Goal: Information Seeking & Learning: Learn about a topic

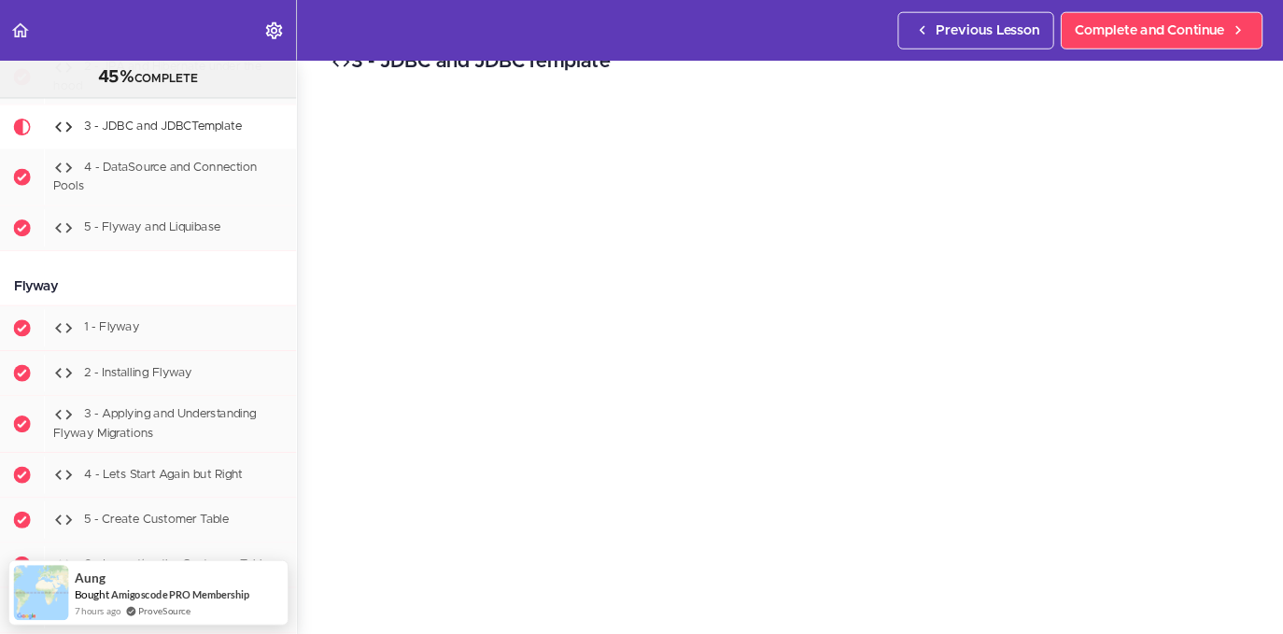
scroll to position [43, 0]
click at [1395, 572] on div "3 - JDBC and JDBCTemplate Complete and Continue 1 - Follow us on LinkedIn 2 - S…" at bounding box center [869, 338] width 1085 height 631
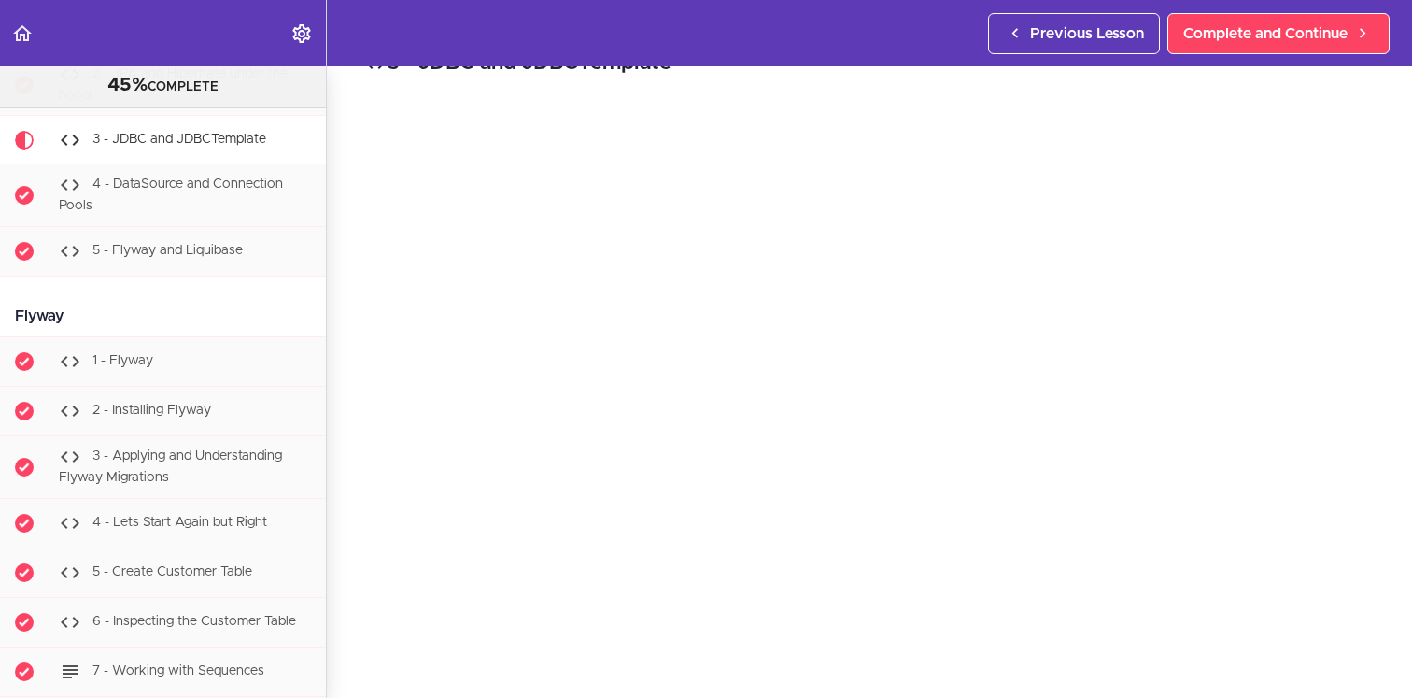
click at [1387, 616] on div "3 - JDBC and JDBCTemplate Complete and Continue 1 - Follow us on LinkedIn 2 - S…" at bounding box center [869, 338] width 1085 height 631
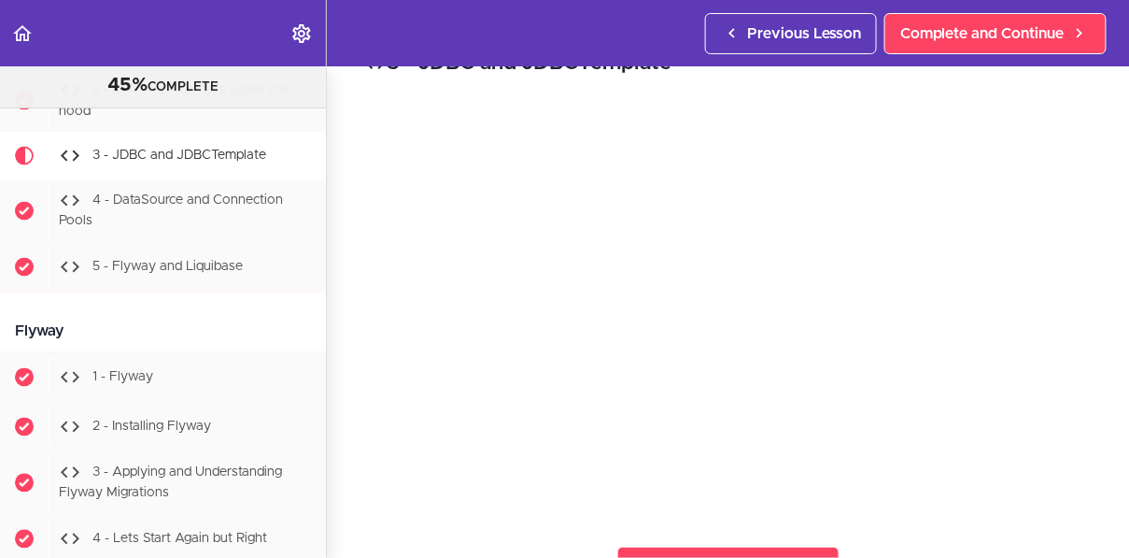
scroll to position [6441, 0]
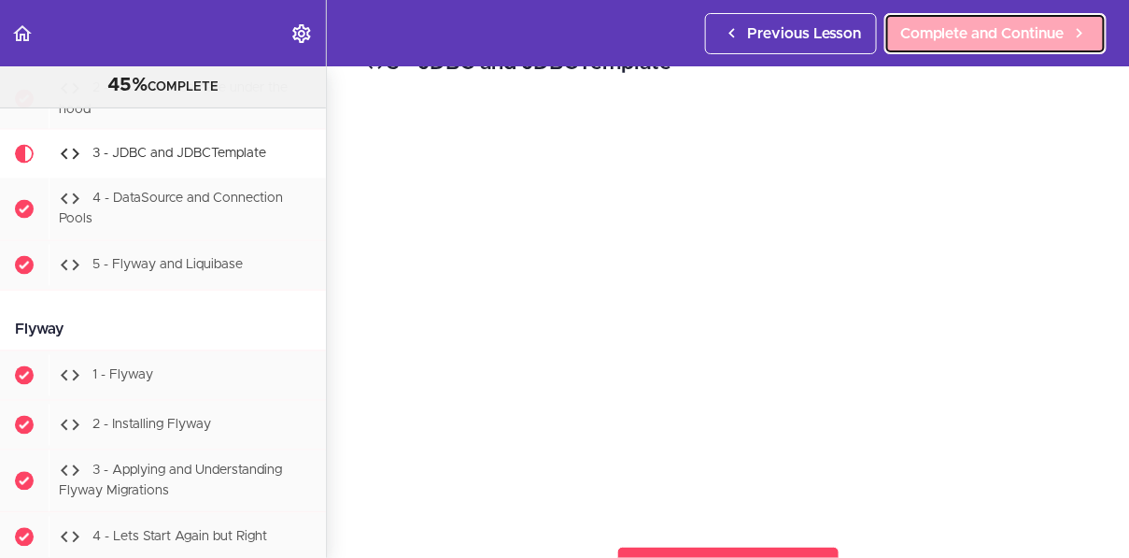
click at [952, 43] on span "Complete and Continue" at bounding box center [982, 33] width 164 height 22
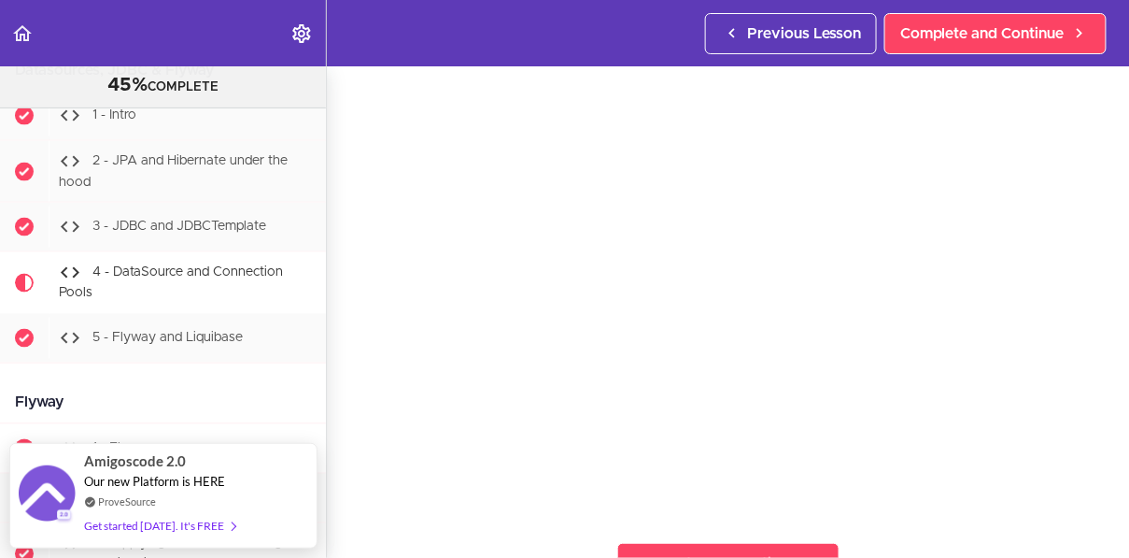
scroll to position [6378, 0]
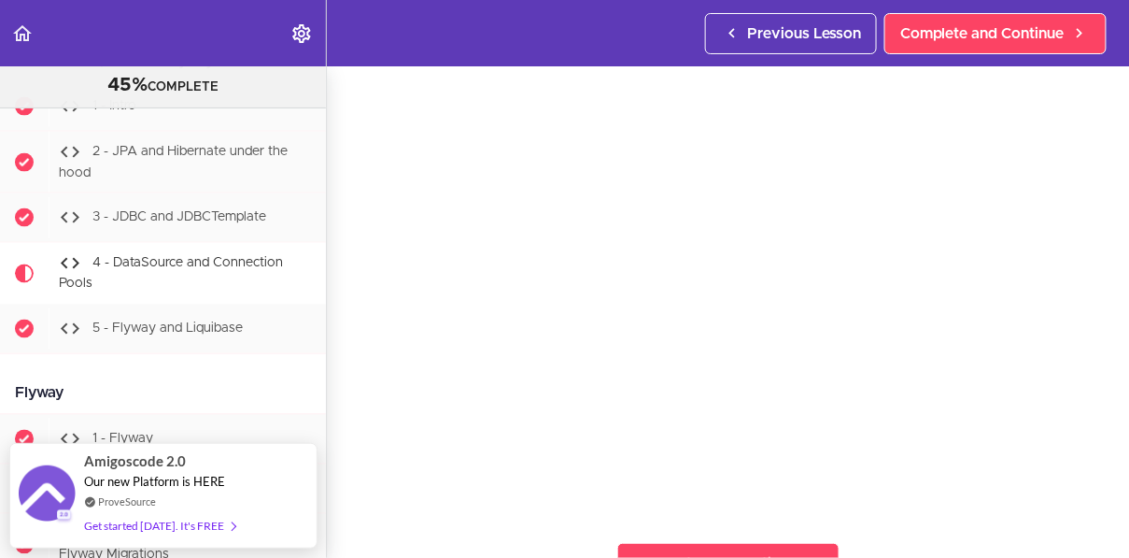
click at [340, 431] on div "4 - DataSource and Connection Pools Complete and Continue 1 - Follow us on Link…" at bounding box center [728, 265] width 802 height 491
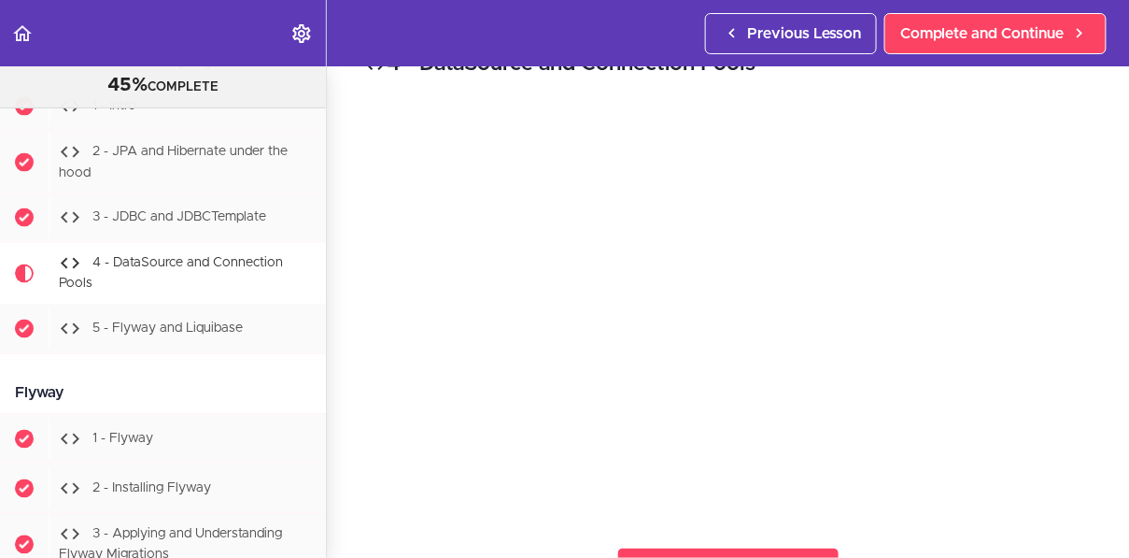
scroll to position [30, 0]
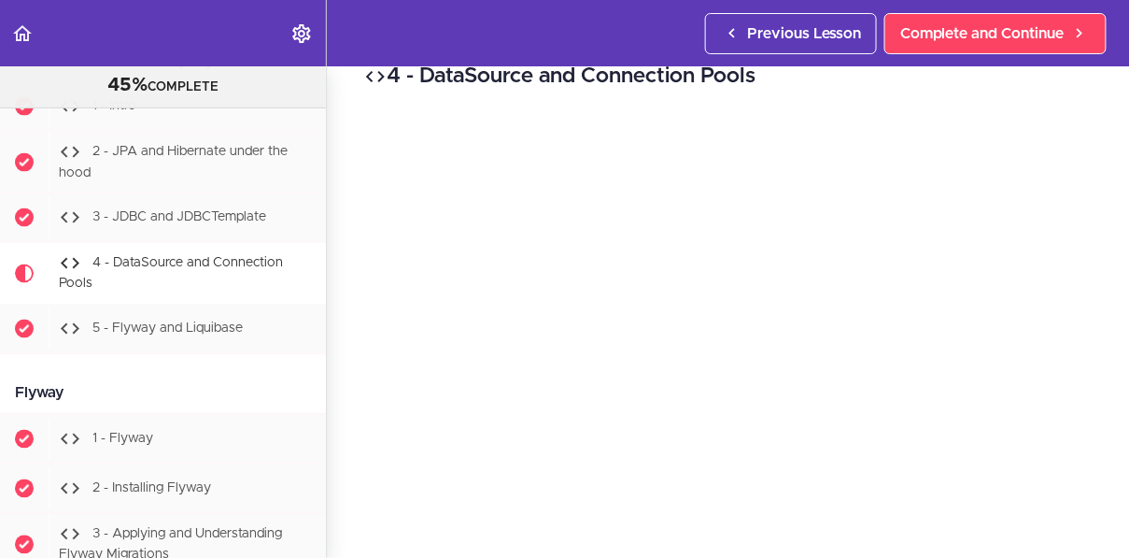
click at [1118, 511] on div "4 - DataSource and Connection Pools Complete and Continue 1 - Follow us on Link…" at bounding box center [728, 281] width 802 height 491
click at [1117, 504] on div "4 - DataSource and Connection Pools Complete and Continue 1 - Follow us on Link…" at bounding box center [728, 281] width 802 height 491
click at [1101, 490] on div "4 - DataSource and Connection Pools Complete and Continue 1 - Follow us on Link…" at bounding box center [728, 281] width 802 height 491
click at [346, 507] on div "4 - DataSource and Connection Pools Complete and Continue 1 - Follow us on Link…" at bounding box center [728, 281] width 802 height 491
click at [353, 361] on div "4 - DataSource and Connection Pools Complete and Continue 1 - Follow us on Link…" at bounding box center [728, 281] width 802 height 491
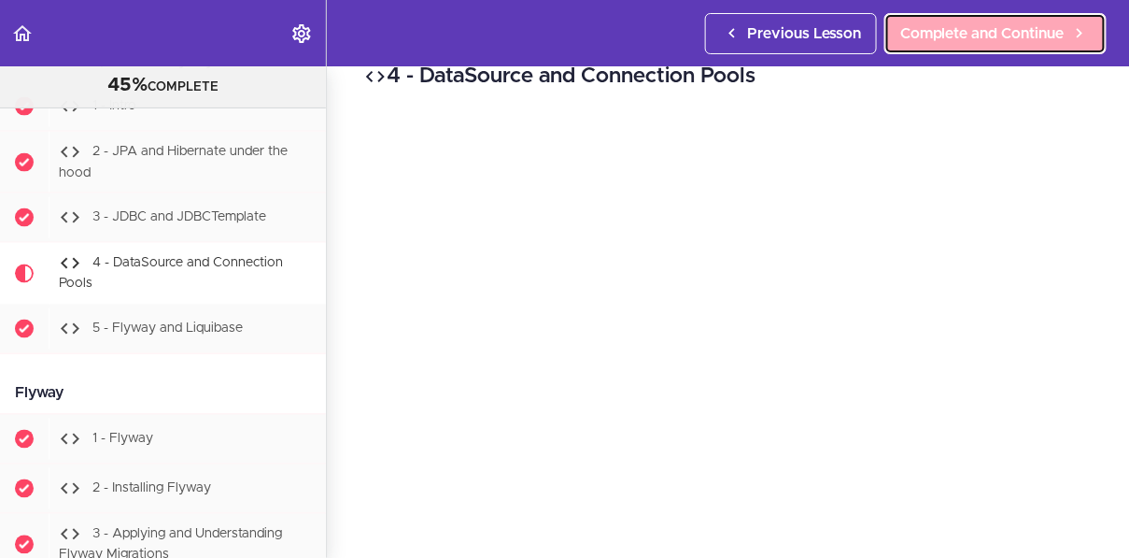
click at [988, 34] on span "Complete and Continue" at bounding box center [982, 33] width 164 height 22
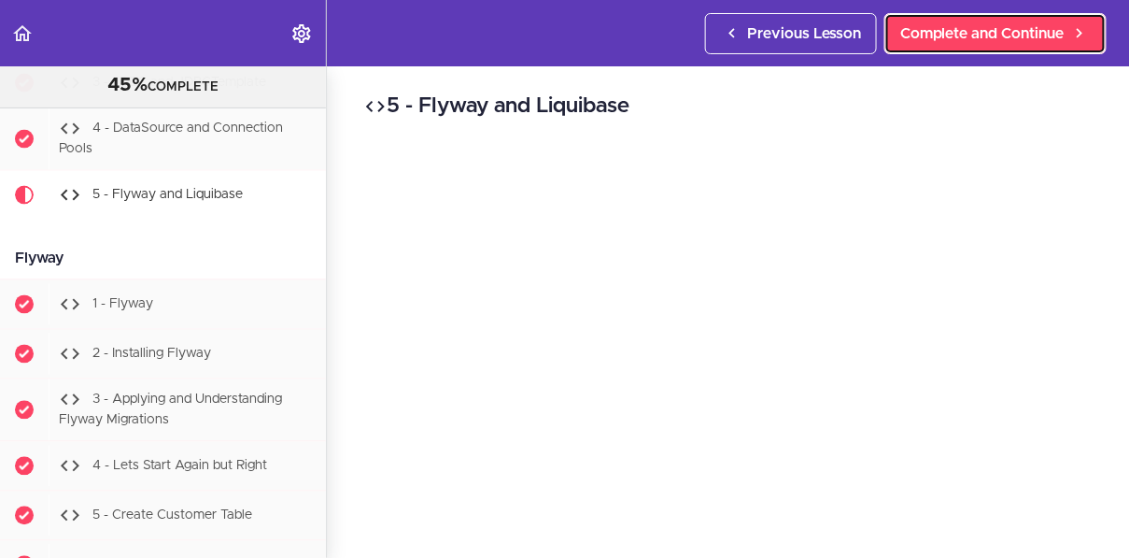
scroll to position [6513, 0]
click at [333, 333] on div "5 - Flyway and Liquibase Complete and Continue 1 - Follow us on LinkedIn 2 - Su…" at bounding box center [728, 311] width 802 height 491
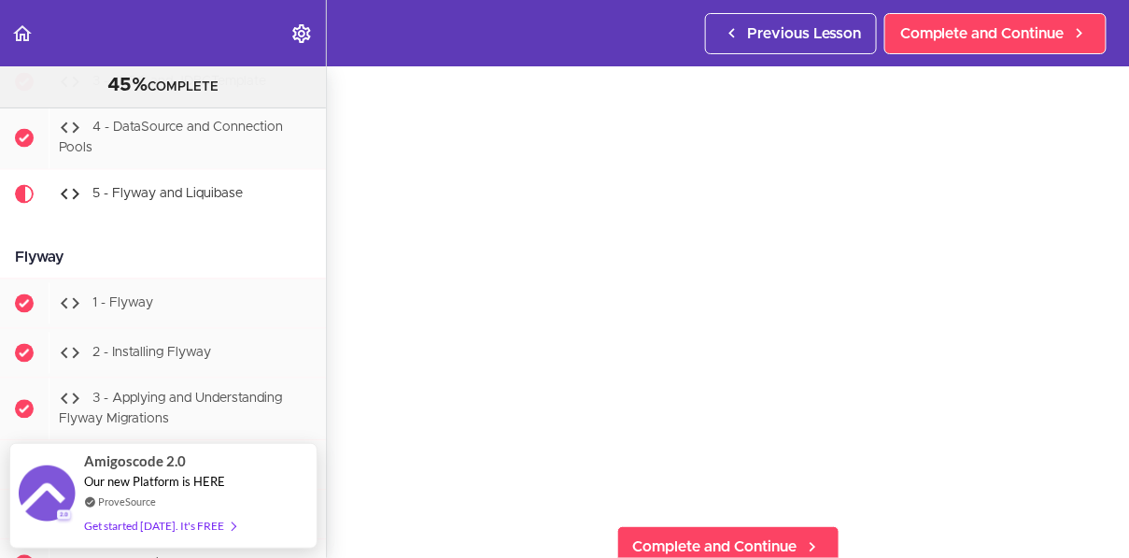
scroll to position [52, 0]
click at [1102, 359] on div "5 - Flyway and Liquibase Complete and Continue 1 - Follow us on LinkedIn 2 - Su…" at bounding box center [728, 259] width 802 height 491
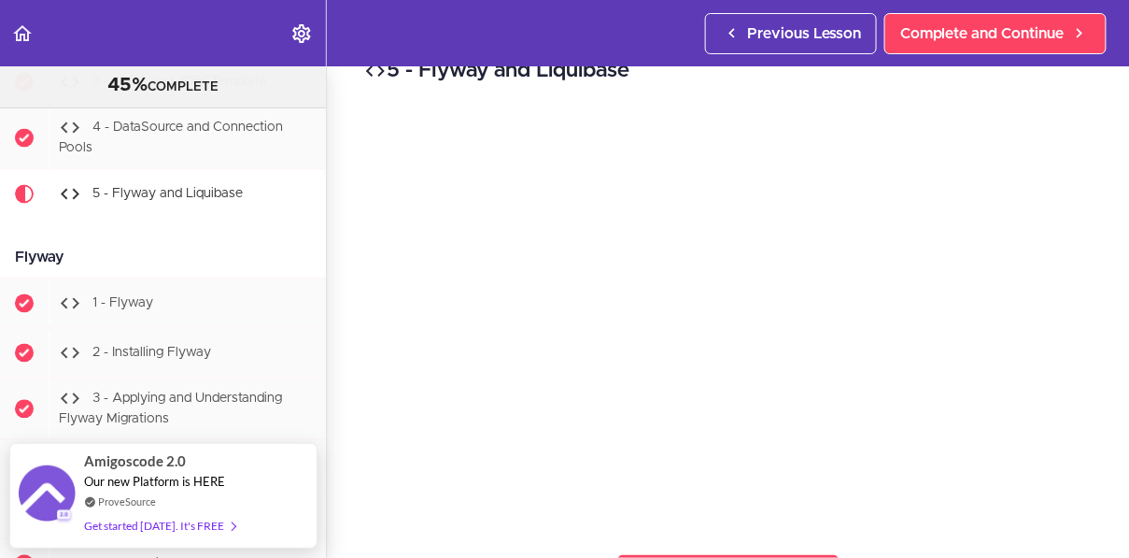
scroll to position [35, 0]
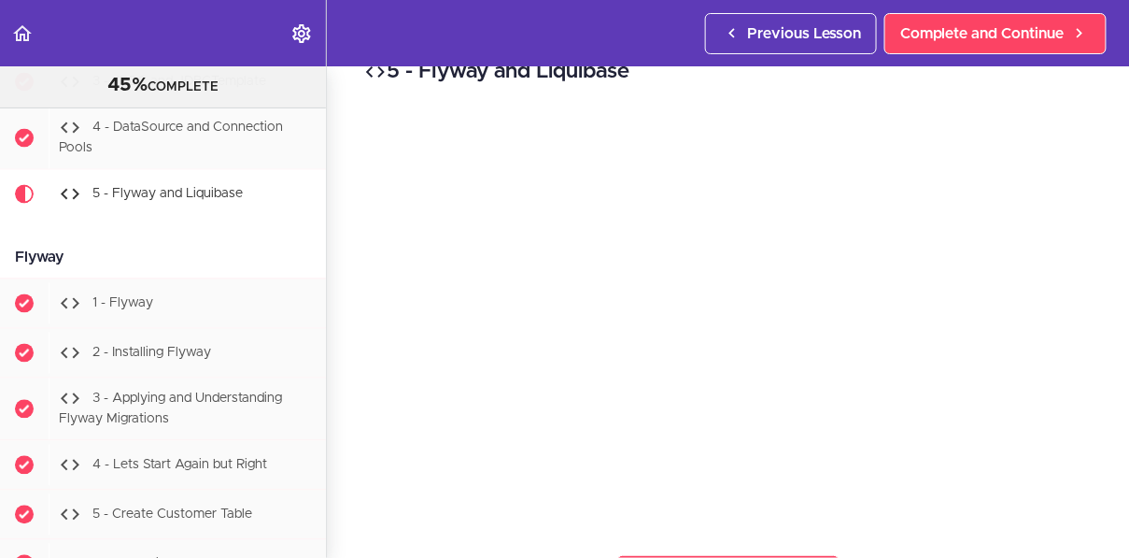
click at [339, 474] on div "5 - Flyway and Liquibase Complete and Continue 1 - Follow us on LinkedIn 2 - Su…" at bounding box center [728, 277] width 802 height 491
click at [349, 450] on div "5 - Flyway and Liquibase Complete and Continue 1 - Follow us on LinkedIn 2 - Su…" at bounding box center [728, 277] width 802 height 491
click at [348, 509] on div "5 - Flyway and Liquibase Complete and Continue 1 - Follow us on LinkedIn 2 - Su…" at bounding box center [728, 277] width 802 height 491
click at [343, 484] on div "5 - Flyway and Liquibase Complete and Continue 1 - Follow us on LinkedIn 2 - Su…" at bounding box center [728, 277] width 802 height 491
click at [335, 500] on div "5 - Flyway and Liquibase Complete and Continue 1 - Follow us on LinkedIn 2 - Su…" at bounding box center [728, 277] width 802 height 491
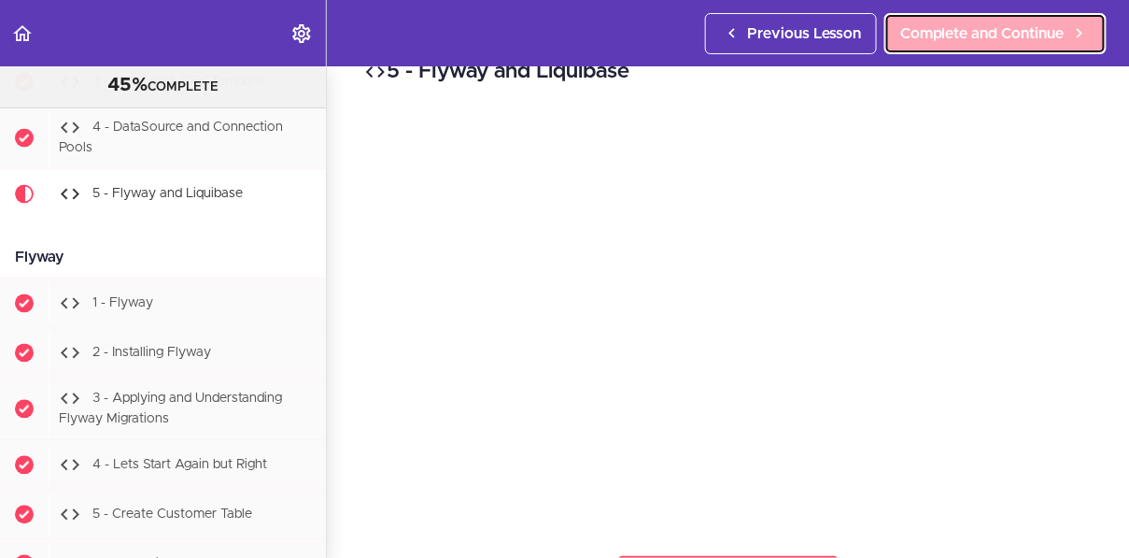
click at [945, 48] on link "Complete and Continue" at bounding box center [996, 33] width 222 height 41
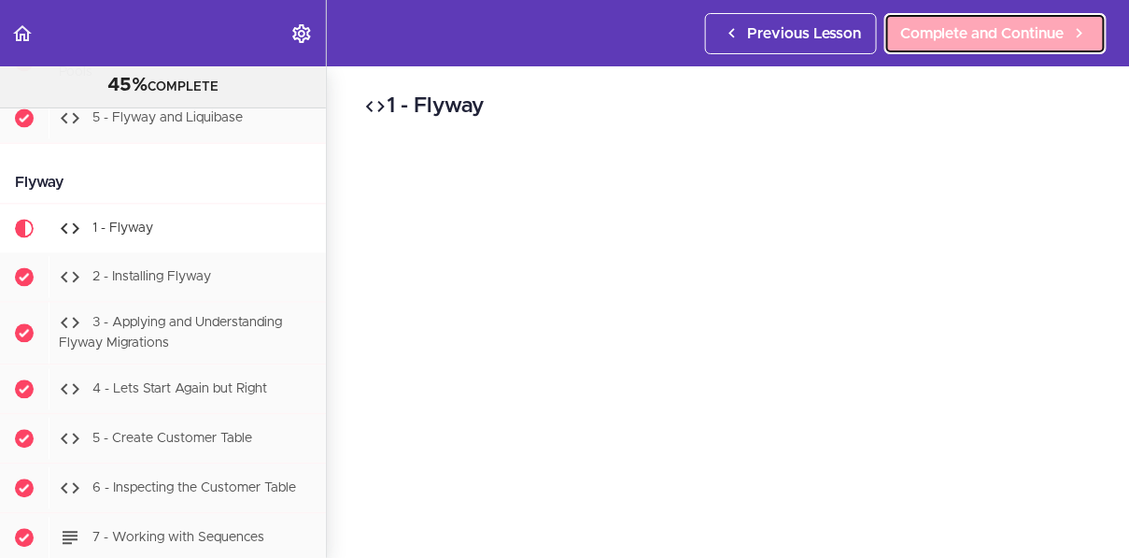
scroll to position [6623, 0]
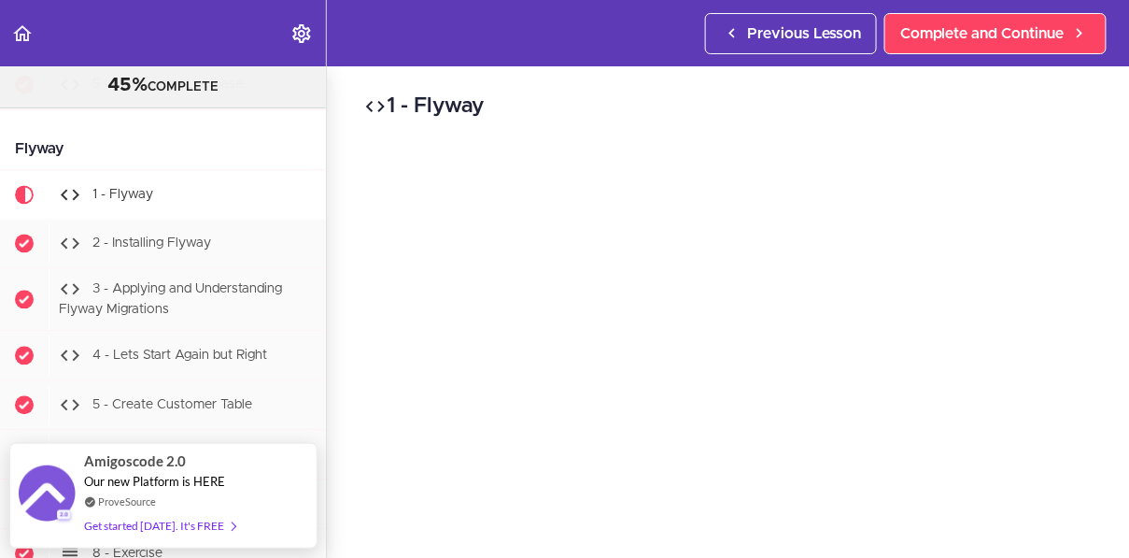
click at [1117, 122] on div "1 - Flyway Complete and Continue 1 - Follow us on LinkedIn 2 - Subscribe to our…" at bounding box center [728, 311] width 802 height 491
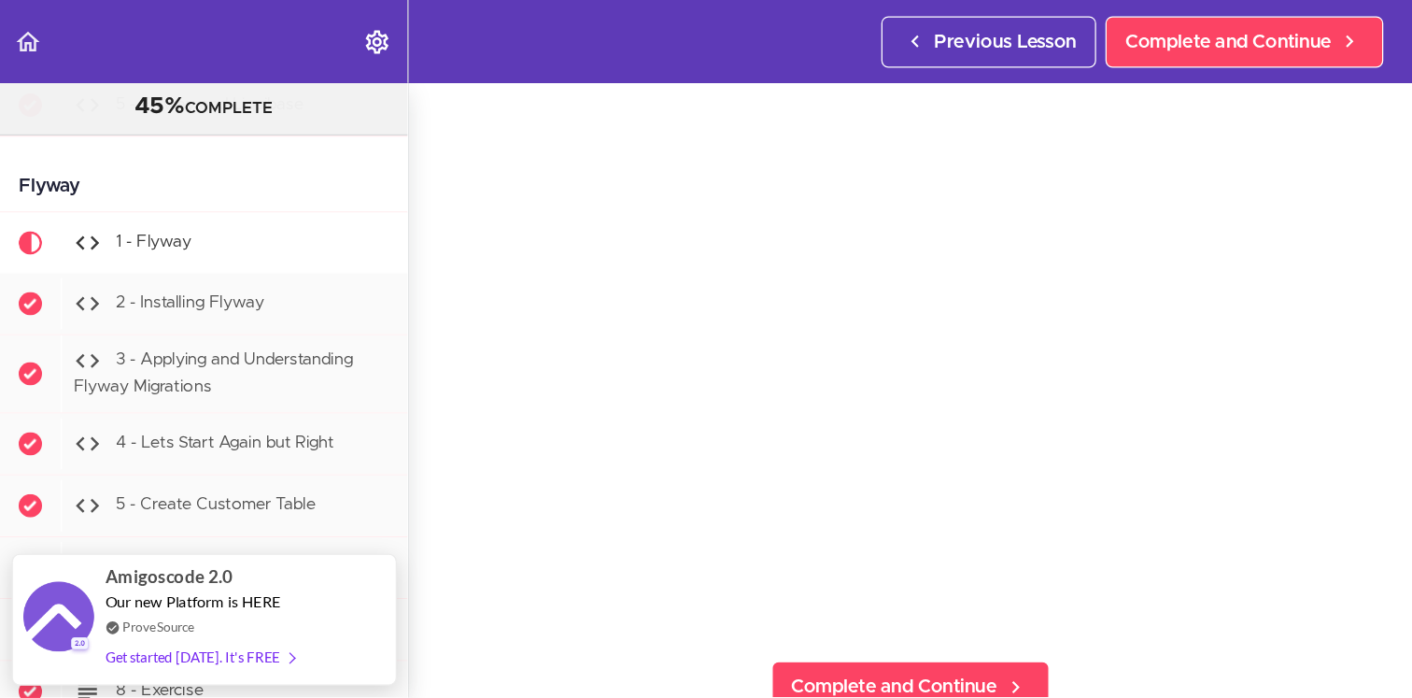
scroll to position [60, 0]
click at [1099, 505] on section "PROFESSIONAL Full Stack Developer 45% COMPLETE Java Master Class 1 - Java Maste…" at bounding box center [564, 311] width 1129 height 491
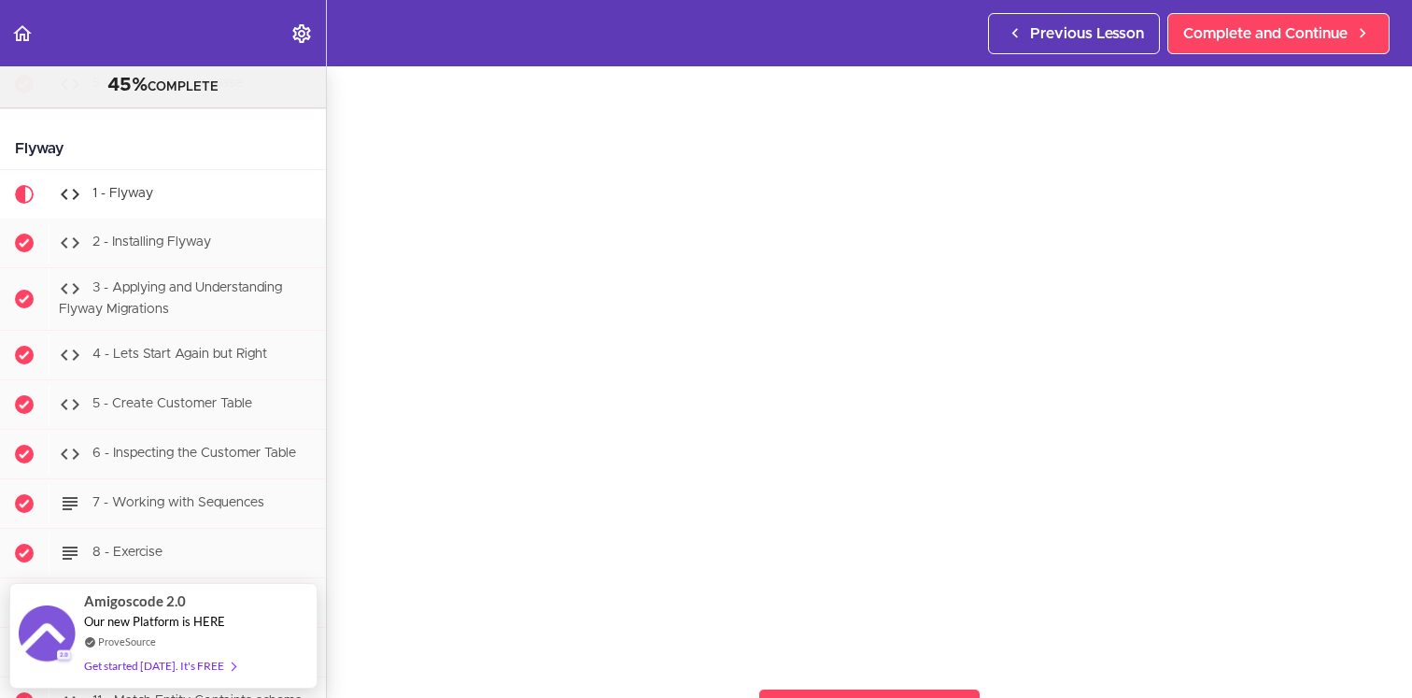
click at [1390, 542] on div "1 - Flyway Complete and Continue 1 - Follow us on LinkedIn 2 - Subscribe to our…" at bounding box center [869, 321] width 1085 height 631
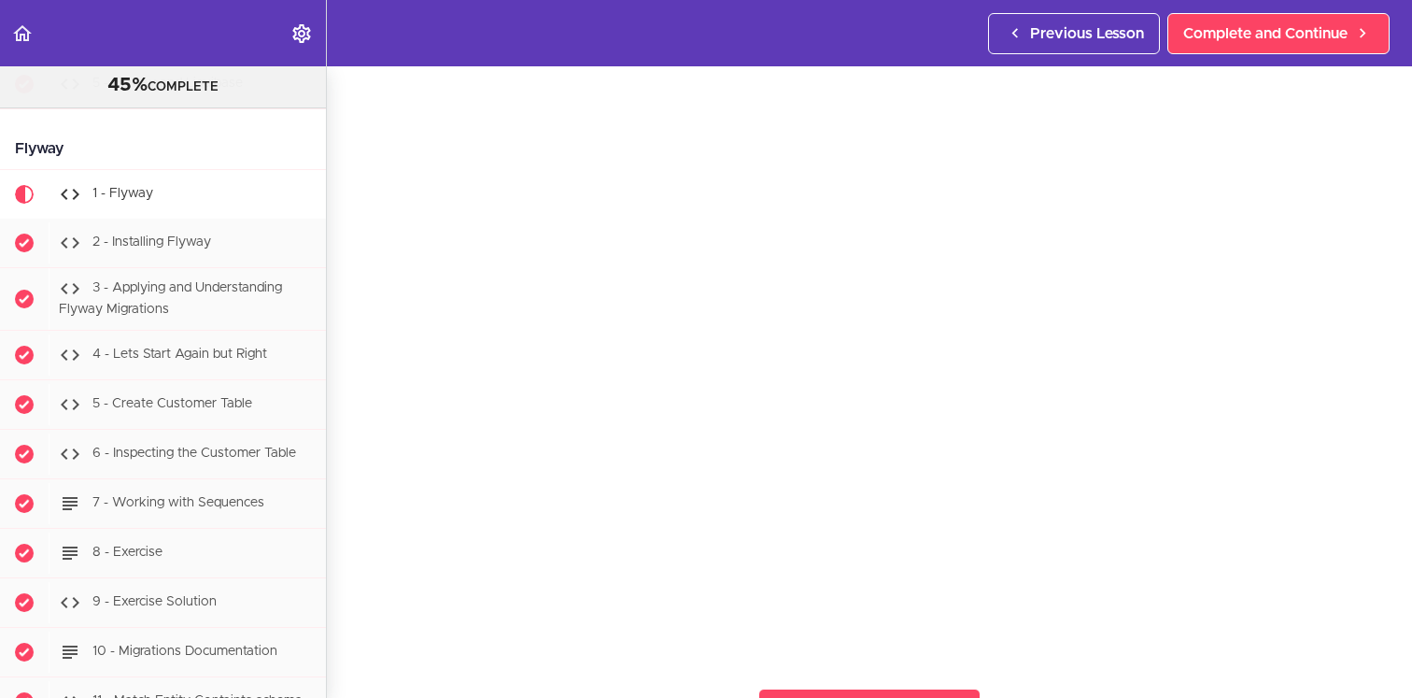
click at [1390, 542] on div "1 - Flyway Complete and Continue 1 - Follow us on LinkedIn 2 - Subscribe to our…" at bounding box center [869, 321] width 1085 height 631
click at [1395, 596] on div "1 - Flyway Complete and Continue 1 - Follow us on LinkedIn 2 - Subscribe to our…" at bounding box center [869, 321] width 1085 height 631
click at [1387, 587] on div "1 - Flyway Complete and Continue 1 - Follow us on LinkedIn 2 - Subscribe to our…" at bounding box center [869, 321] width 1085 height 631
click at [346, 607] on div "1 - Flyway Complete and Continue 1 - Follow us on LinkedIn 2 - Subscribe to our…" at bounding box center [869, 321] width 1085 height 631
click at [347, 631] on div "1 - Flyway Complete and Continue 1 - Follow us on LinkedIn 2 - Subscribe to our…" at bounding box center [869, 321] width 1085 height 631
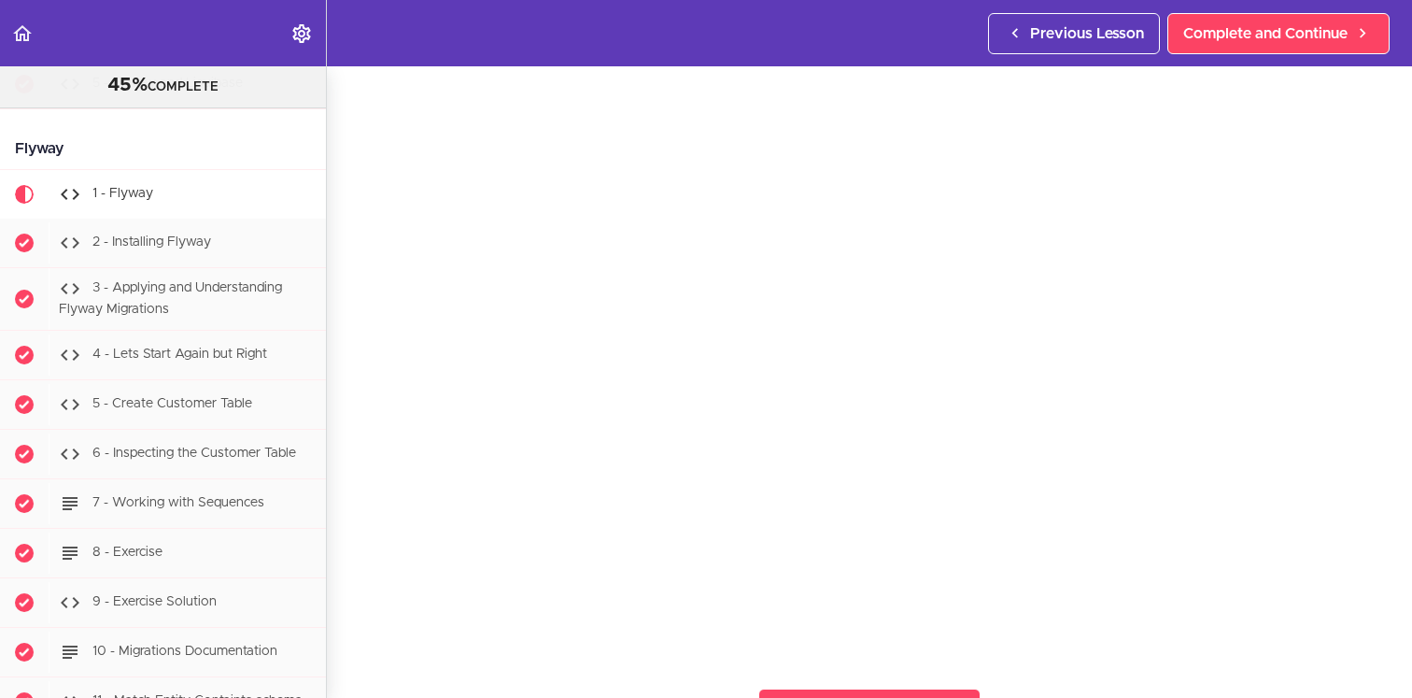
click at [1389, 578] on div "1 - Flyway Complete and Continue 1 - Follow us on LinkedIn 2 - Subscribe to our…" at bounding box center [869, 321] width 1085 height 631
click at [350, 599] on div "1 - Flyway Complete and Continue 1 - Follow us on LinkedIn 2 - Subscribe to our…" at bounding box center [869, 321] width 1085 height 631
click at [1393, 605] on div "1 - Flyway Complete and Continue 1 - Follow us on LinkedIn 2 - Subscribe to our…" at bounding box center [869, 321] width 1085 height 631
click at [344, 603] on div "1 - Flyway Complete and Continue 1 - Follow us on LinkedIn 2 - Subscribe to our…" at bounding box center [869, 321] width 1085 height 631
click at [391, 668] on section "PROFESSIONAL Full Stack Developer 45% COMPLETE Java Master Class 1 - Java Maste…" at bounding box center [706, 381] width 1412 height 631
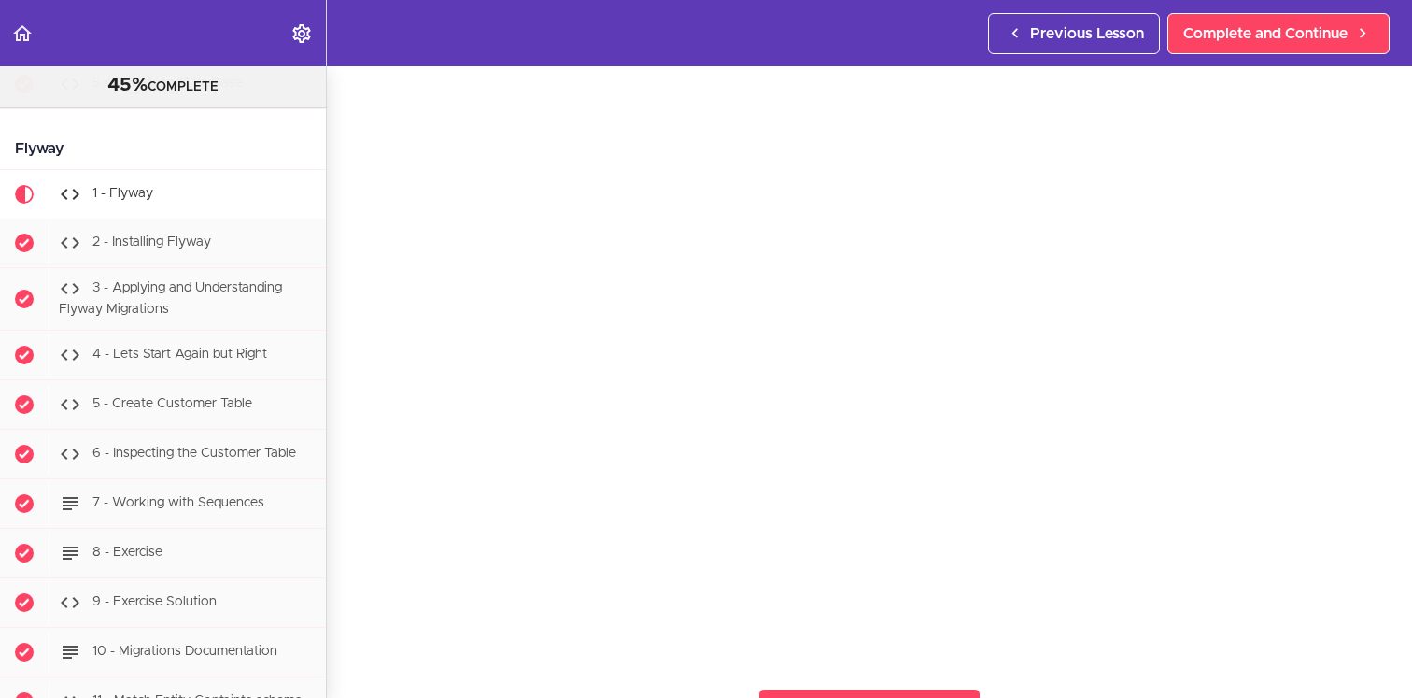
click at [347, 640] on section "PROFESSIONAL Full Stack Developer 45% COMPLETE Java Master Class 1 - Java Maste…" at bounding box center [706, 381] width 1412 height 631
click at [342, 651] on section "PROFESSIONAL Full Stack Developer 45% COMPLETE Java Master Class 1 - Java Maste…" at bounding box center [706, 381] width 1412 height 631
click at [1280, 35] on span "Complete and Continue" at bounding box center [1265, 33] width 164 height 22
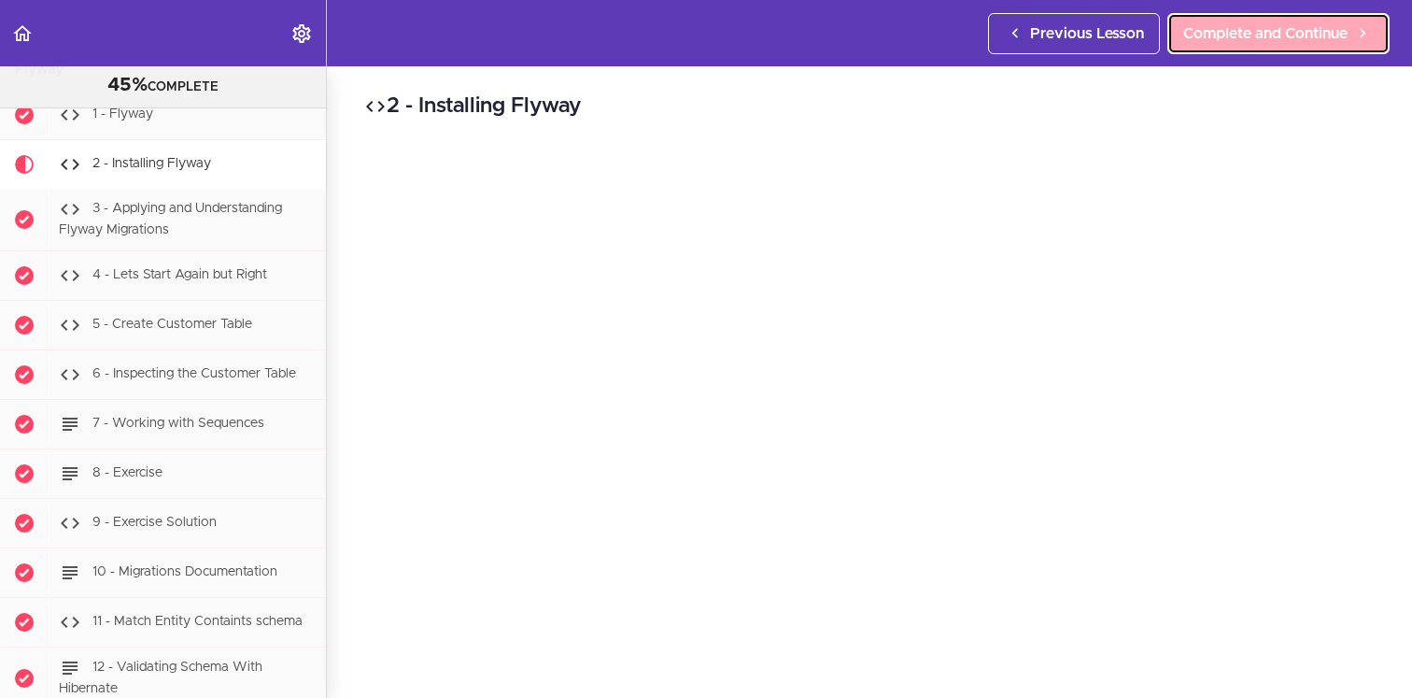
scroll to position [6704, 0]
click at [977, 92] on h2 "2 - Installing Flyway" at bounding box center [869, 107] width 1011 height 32
click at [346, 145] on div "2 - Installing Flyway Complete and Continue 1 - Follow us on LinkedIn 2 - Subsc…" at bounding box center [869, 381] width 1085 height 631
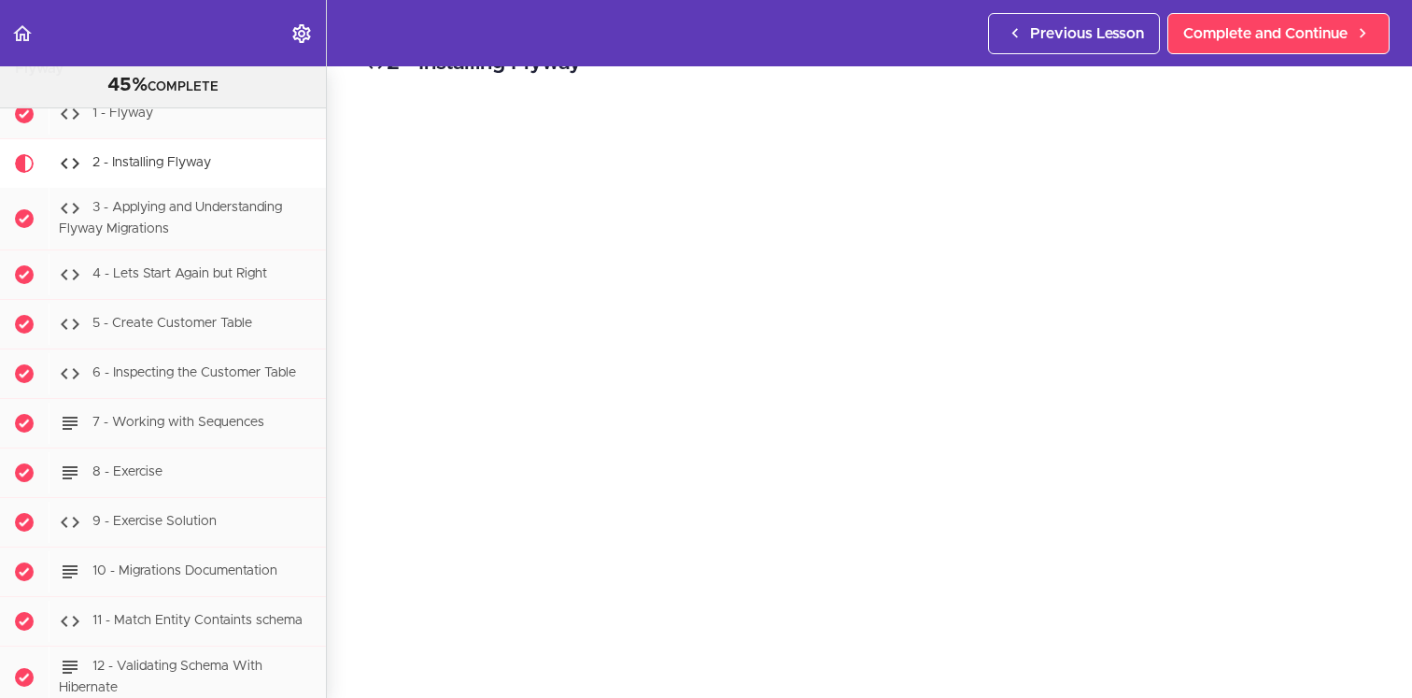
scroll to position [74, 0]
click at [1387, 477] on div "2 - Installing Flyway Complete and Continue 1 - Follow us on LinkedIn 2 - Subsc…" at bounding box center [869, 308] width 1085 height 631
click at [1322, 35] on span "Complete and Continue" at bounding box center [1265, 33] width 164 height 22
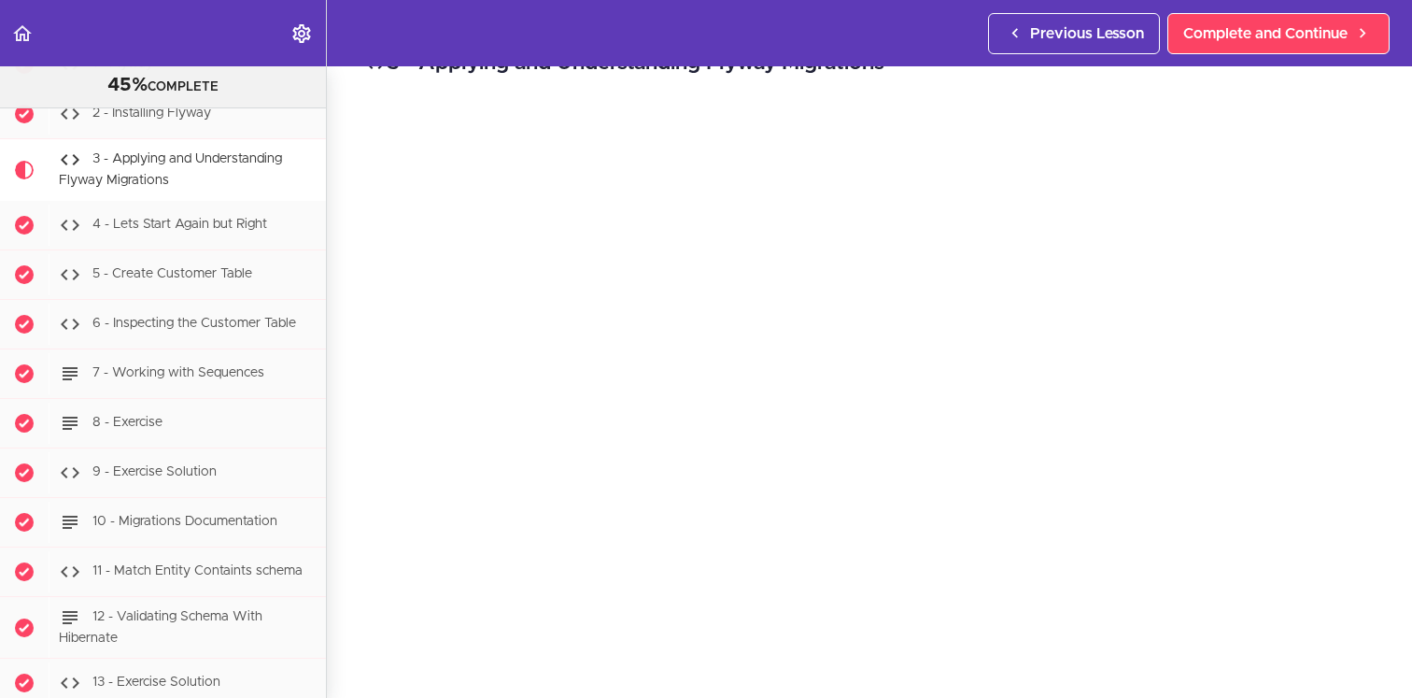
scroll to position [41, 0]
click at [347, 618] on div "3 - Applying and Understanding Flyway Migrations Complete and Continue 1 - Foll…" at bounding box center [869, 340] width 1085 height 631
click at [346, 637] on div "3 - Applying and Understanding Flyway Migrations Complete and Continue 1 - Foll…" at bounding box center [869, 340] width 1085 height 631
click at [352, 172] on div "3 - Applying and Understanding Flyway Migrations Complete and Continue 1 - Foll…" at bounding box center [869, 340] width 1085 height 631
click at [343, 630] on div "3 - Applying and Understanding Flyway Migrations Complete and Continue 1 - Foll…" at bounding box center [869, 340] width 1085 height 631
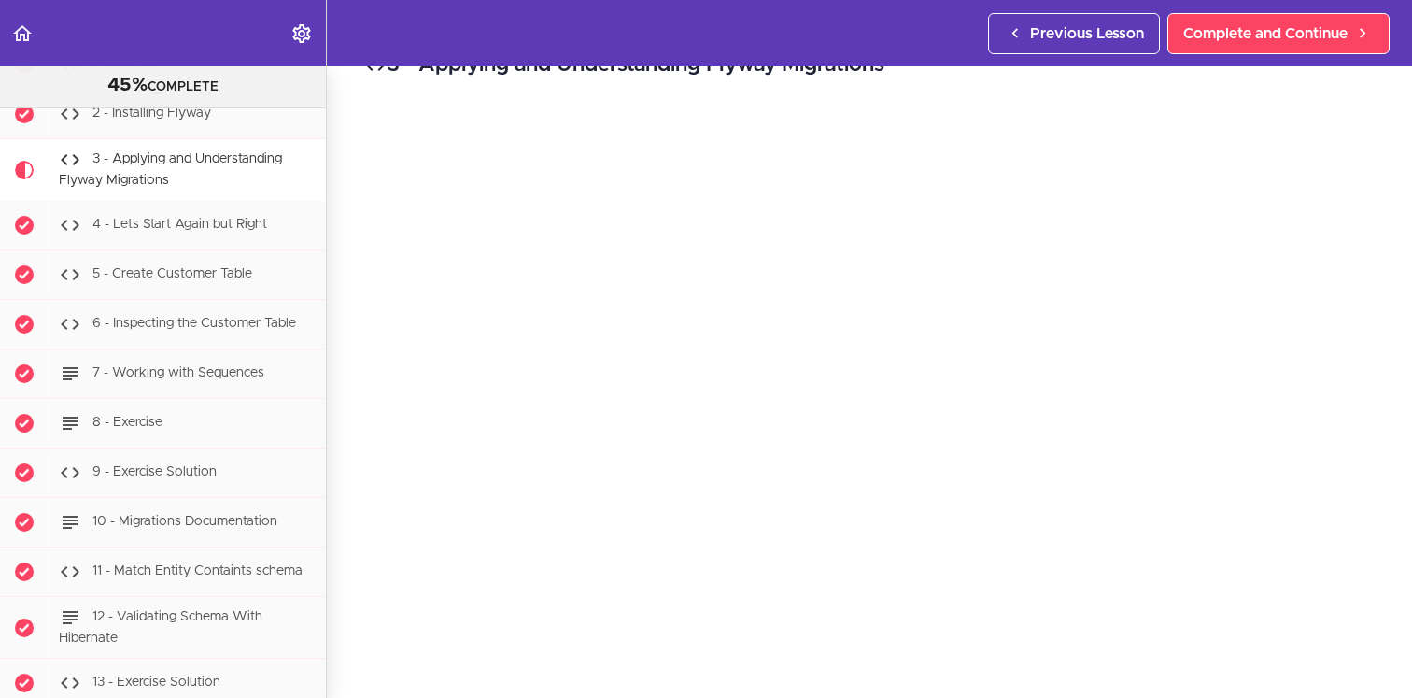
click at [345, 308] on div "3 - Applying and Understanding Flyway Migrations Complete and Continue 1 - Foll…" at bounding box center [869, 340] width 1085 height 631
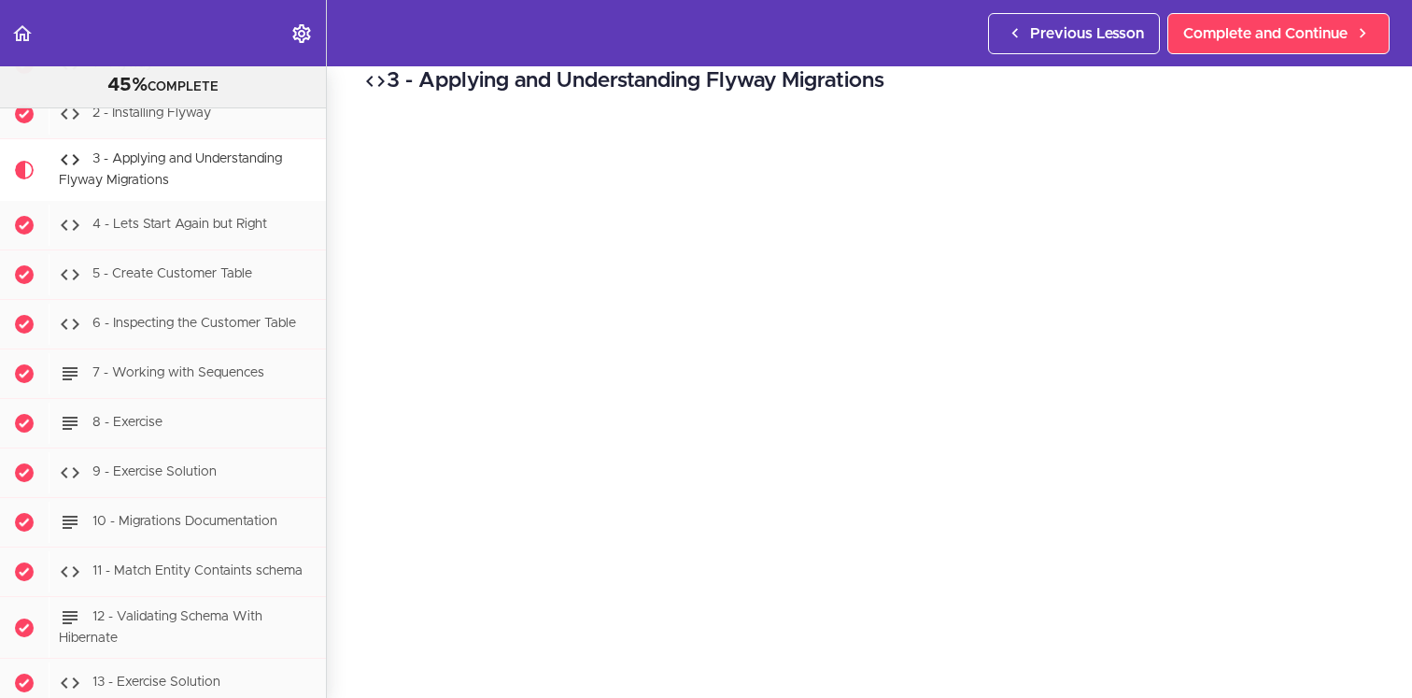
click at [343, 620] on div "3 - Applying and Understanding Flyway Migrations Complete and Continue 1 - Foll…" at bounding box center [869, 356] width 1085 height 631
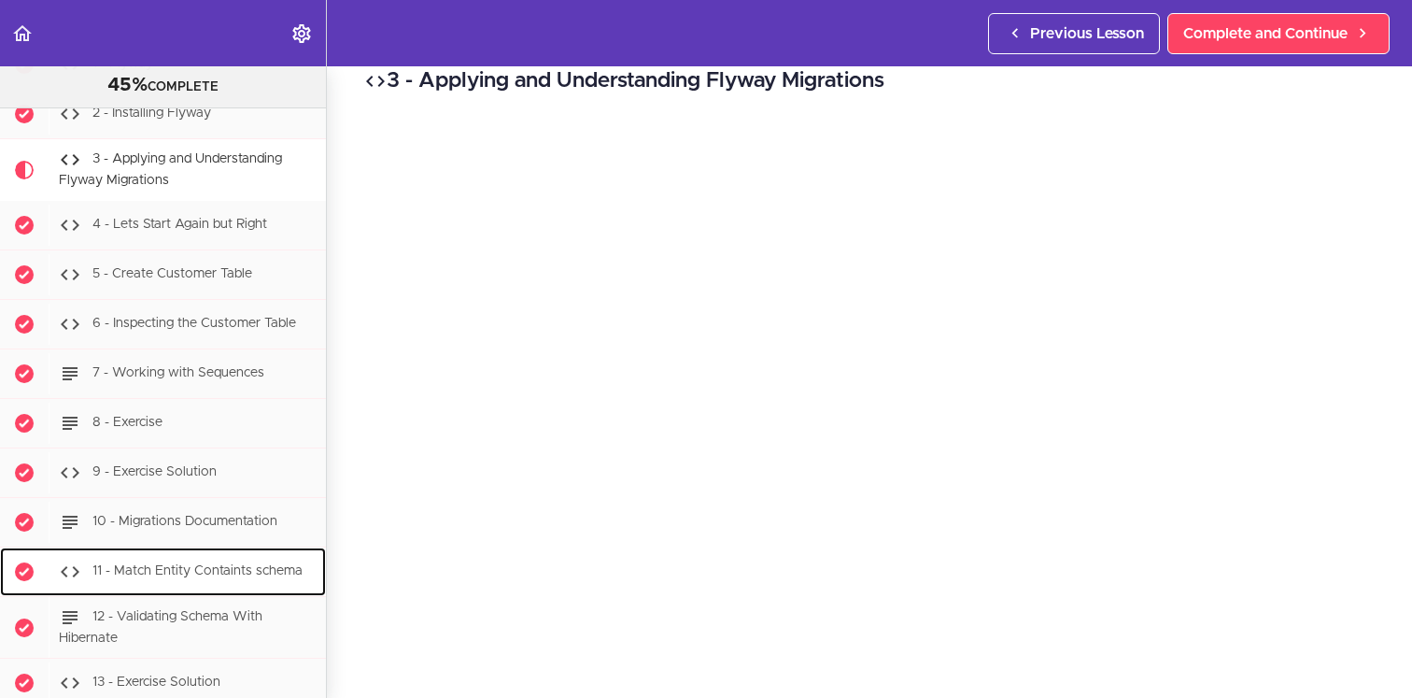
click at [324, 578] on div "11 - Match Entity Containts schema" at bounding box center [187, 571] width 277 height 41
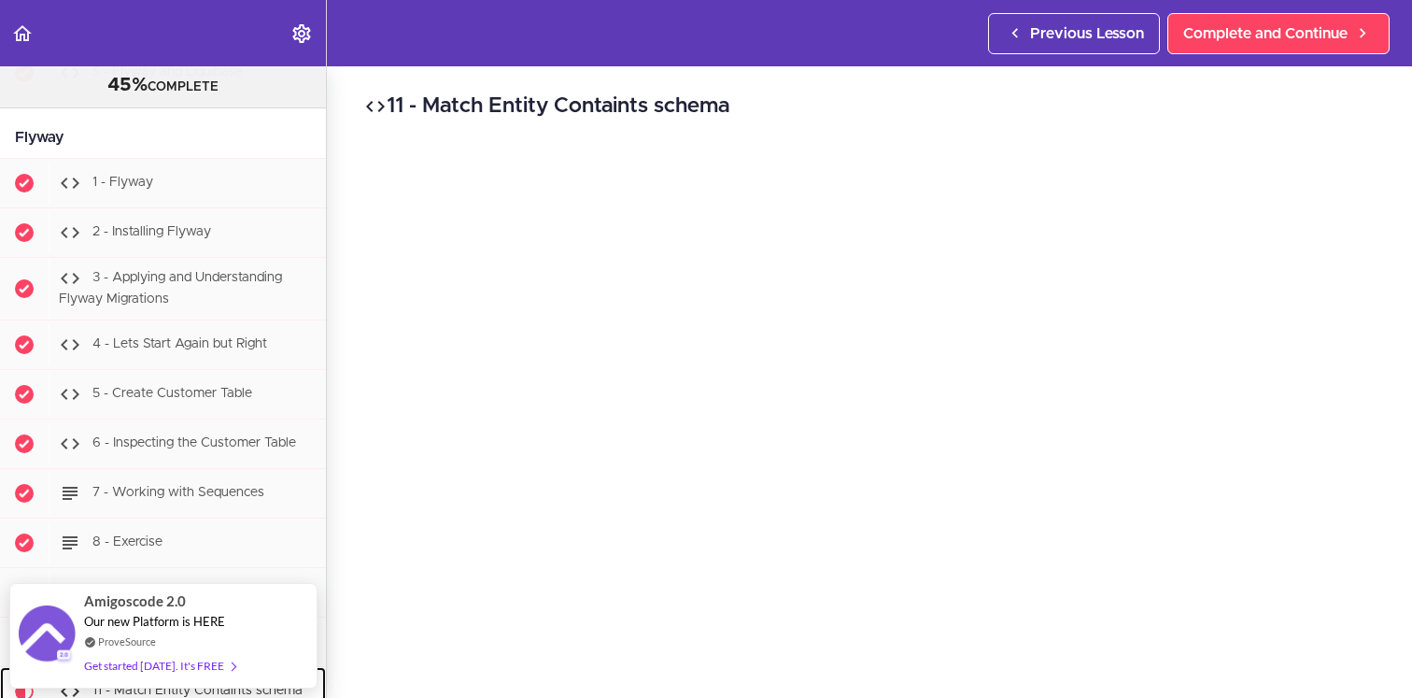
scroll to position [6638, 0]
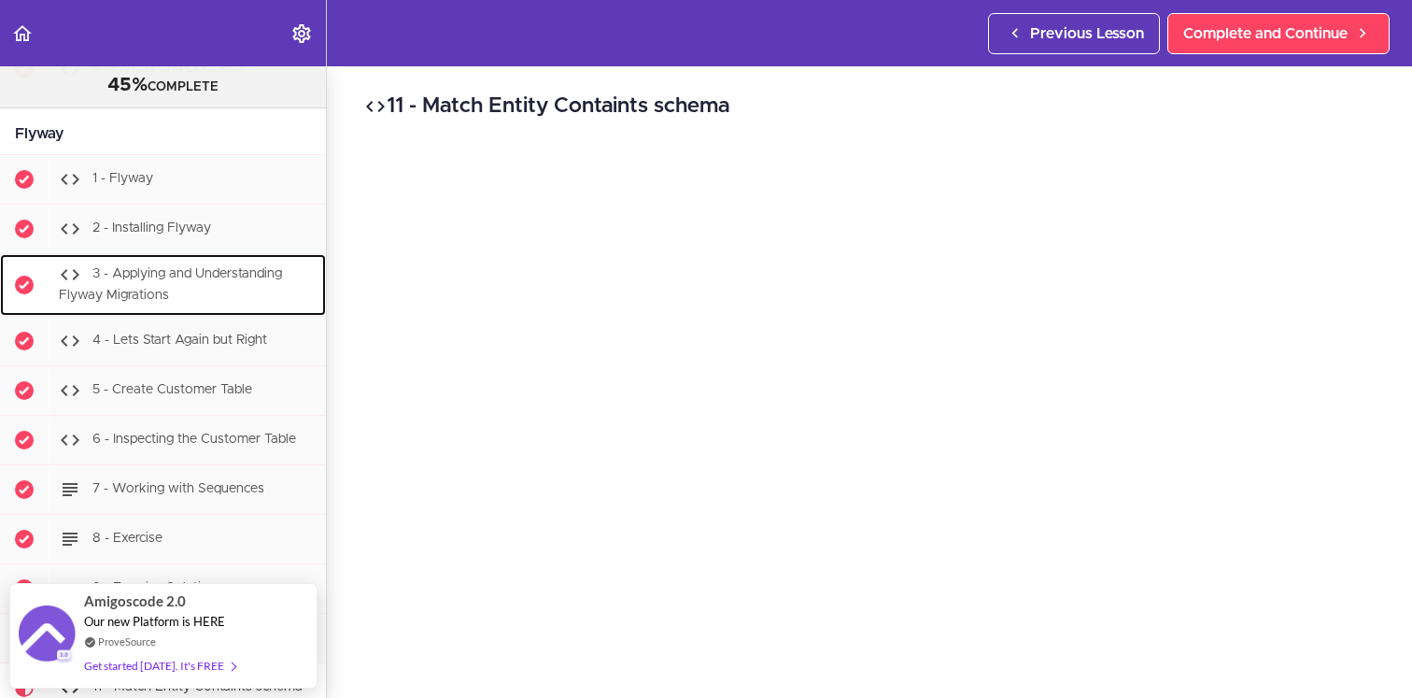
click at [239, 289] on div "3 - Applying and Understanding Flyway Migrations" at bounding box center [187, 285] width 277 height 62
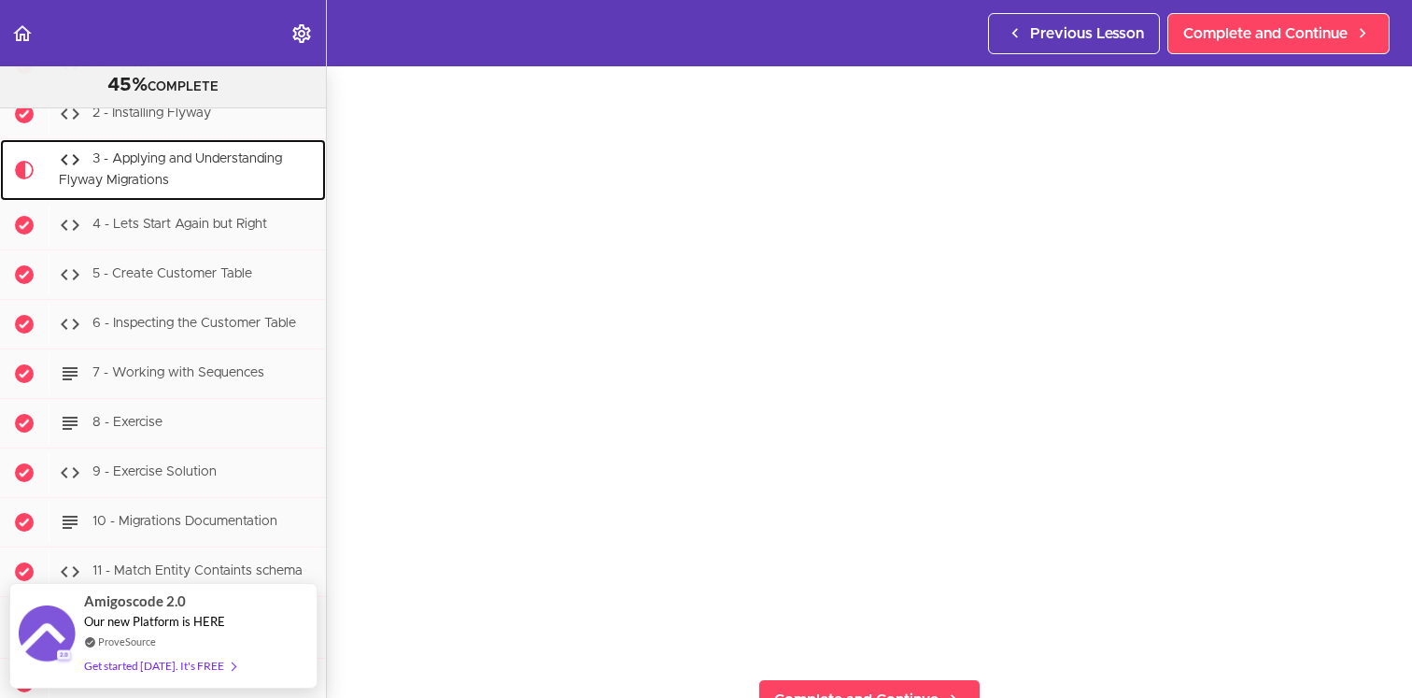
scroll to position [109, 0]
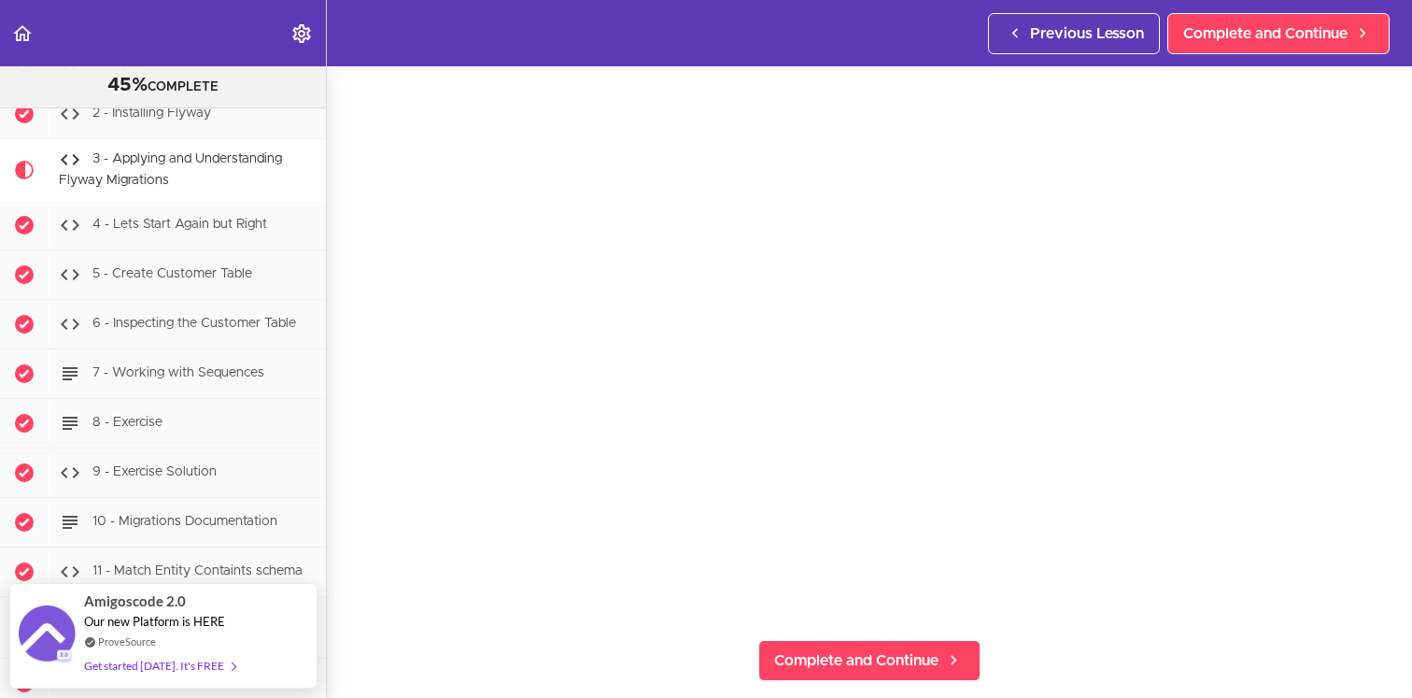
click at [1177, 652] on section "PROFESSIONAL Full Stack Developer 45% COMPLETE Java Master Class 1 - Java Maste…" at bounding box center [706, 381] width 1412 height 631
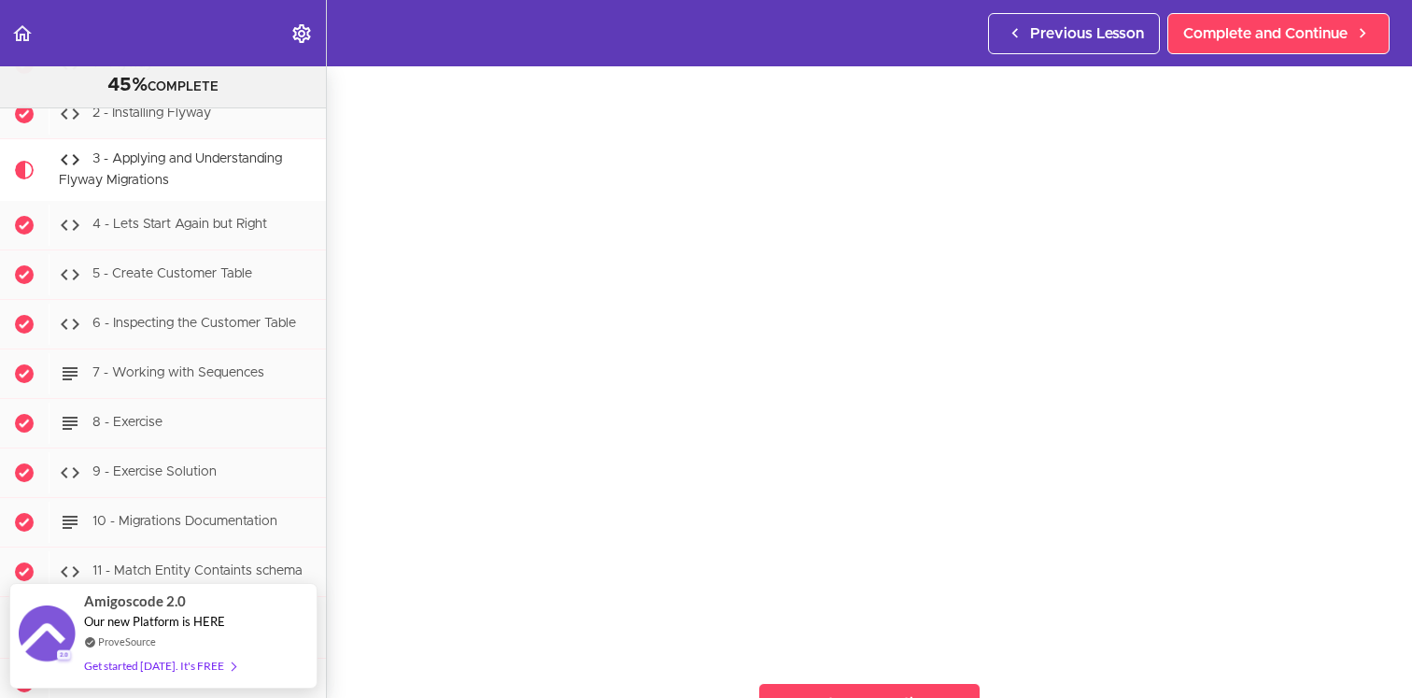
scroll to position [64, 0]
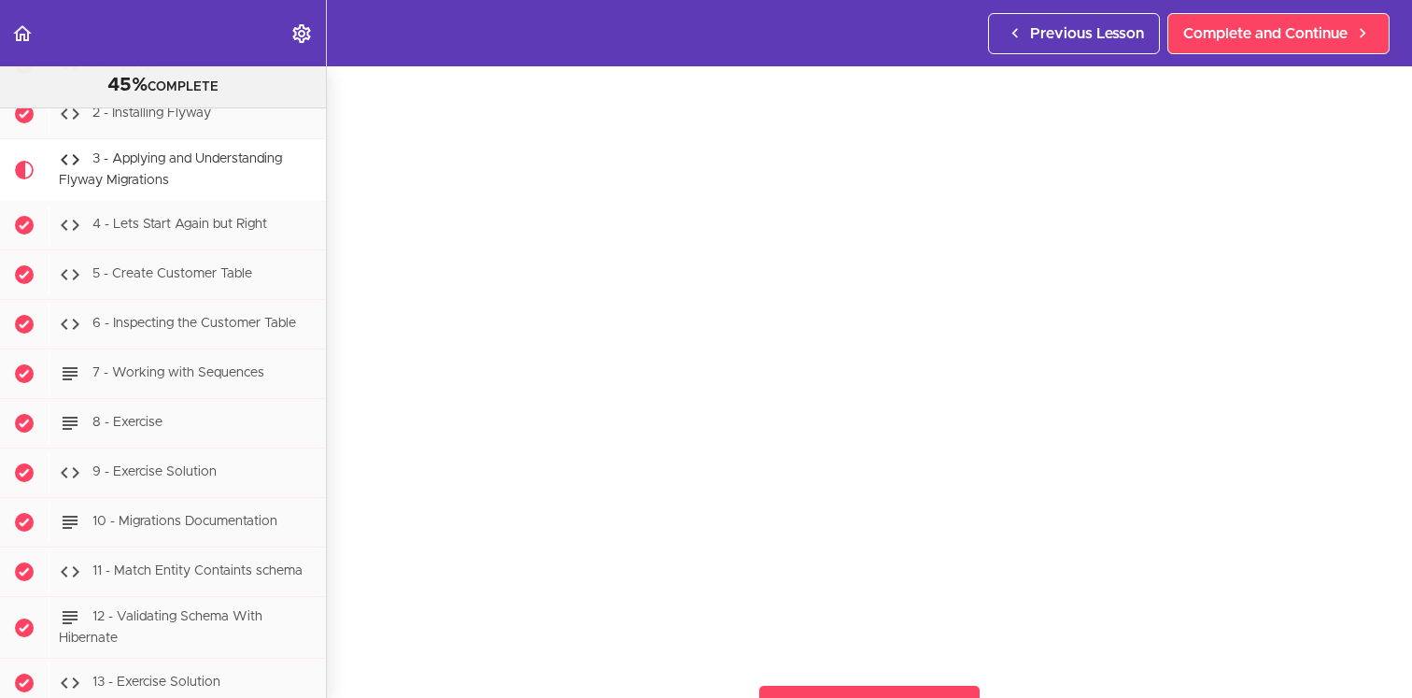
click at [1202, 667] on section "PROFESSIONAL Full Stack Developer 45% COMPLETE Java Master Class 1 - Java Maste…" at bounding box center [706, 381] width 1412 height 631
click at [353, 570] on div "3 - Applying and Understanding Flyway Migrations Complete and Continue 1 - Foll…" at bounding box center [869, 317] width 1085 height 631
click at [1284, 46] on link "Complete and Continue" at bounding box center [1279, 33] width 222 height 41
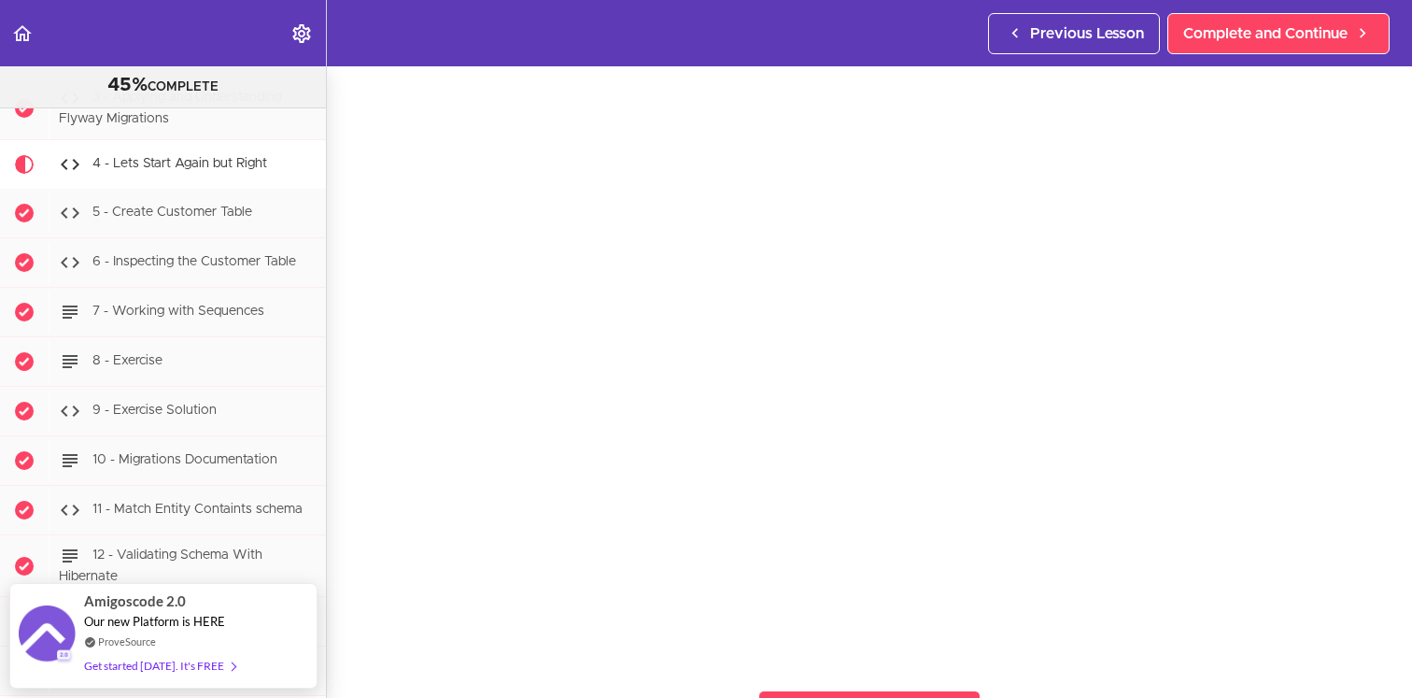
scroll to position [63, 0]
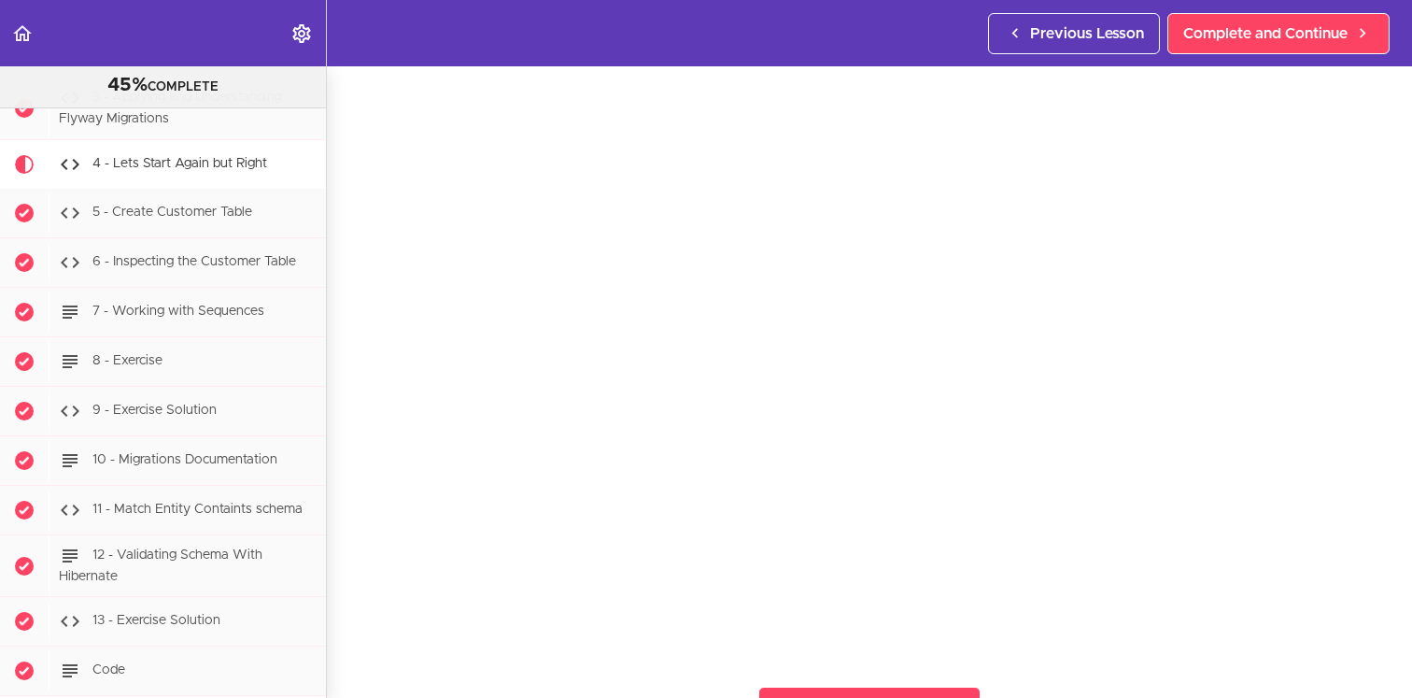
click at [351, 638] on section "PROFESSIONAL Full Stack Developer 45% COMPLETE Java Master Class 1 - Java Maste…" at bounding box center [706, 381] width 1412 height 631
click at [348, 631] on div "4 - Lets Start Again but Right Complete and Continue 1 - Follow us on LinkedIn …" at bounding box center [869, 319] width 1085 height 631
click at [337, 617] on div "4 - Lets Start Again but Right Complete and Continue 1 - Follow us on LinkedIn …" at bounding box center [869, 319] width 1085 height 631
click at [1387, 628] on div "4 - Lets Start Again but Right Complete and Continue 1 - Follow us on LinkedIn …" at bounding box center [869, 319] width 1085 height 631
click at [360, 625] on div "4 - Lets Start Again but Right Complete and Continue 1 - Follow us on LinkedIn …" at bounding box center [869, 319] width 1085 height 631
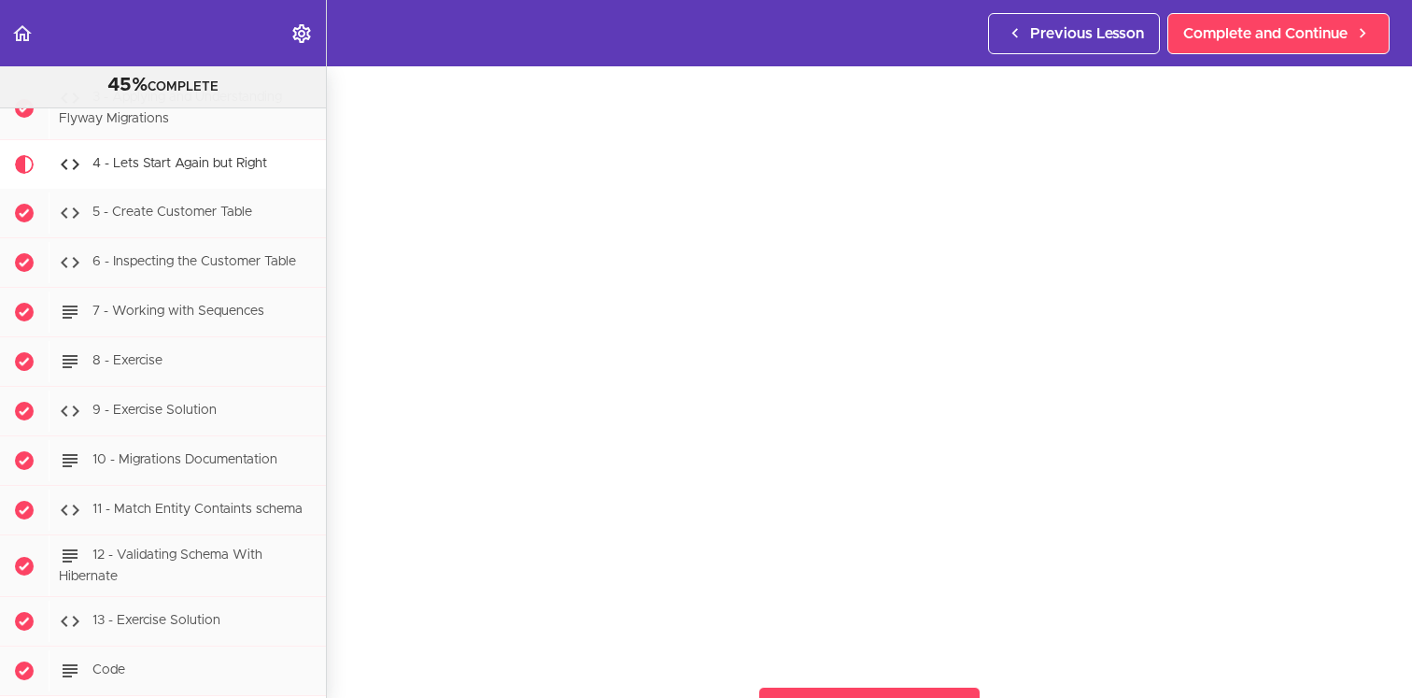
click at [348, 613] on div "4 - Lets Start Again but Right Complete and Continue 1 - Follow us on LinkedIn …" at bounding box center [869, 319] width 1085 height 631
click at [352, 561] on div "4 - Lets Start Again but Right Complete and Continue 1 - Follow us on LinkedIn …" at bounding box center [869, 319] width 1085 height 631
click at [1301, 43] on span "Complete and Continue" at bounding box center [1265, 33] width 164 height 22
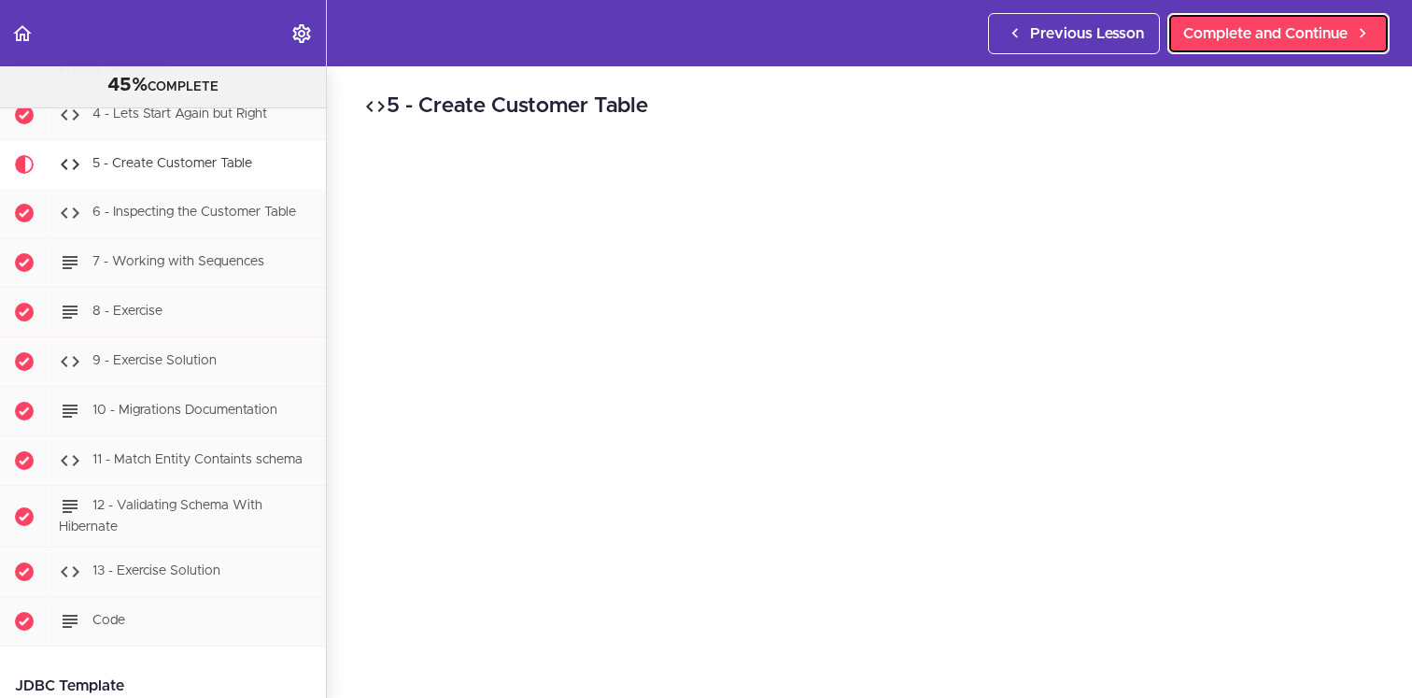
scroll to position [6864, 0]
click at [716, 34] on header "Autoplay Autocomplete Previous Lesson Complete and Continue" at bounding box center [706, 33] width 1412 height 66
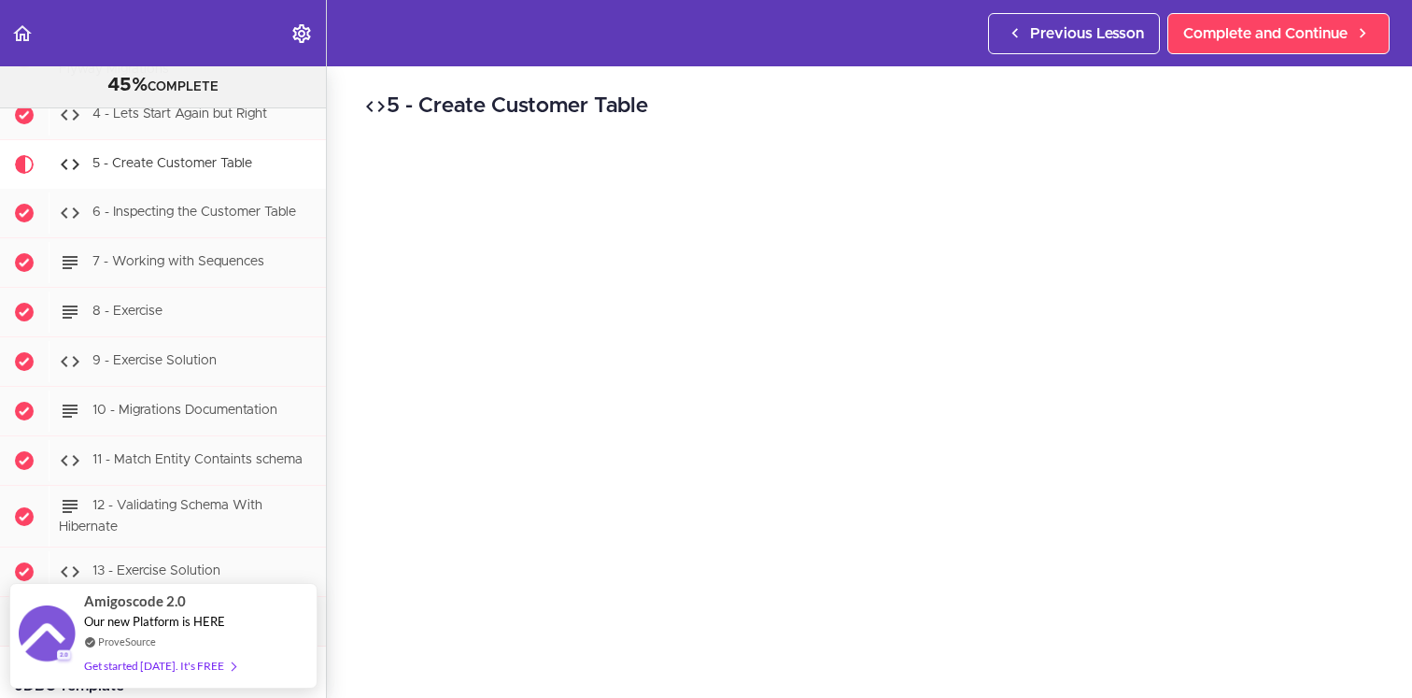
click at [342, 205] on div "5 - Create Customer Table Complete and Continue 1 - Follow us on LinkedIn 2 - S…" at bounding box center [869, 381] width 1085 height 631
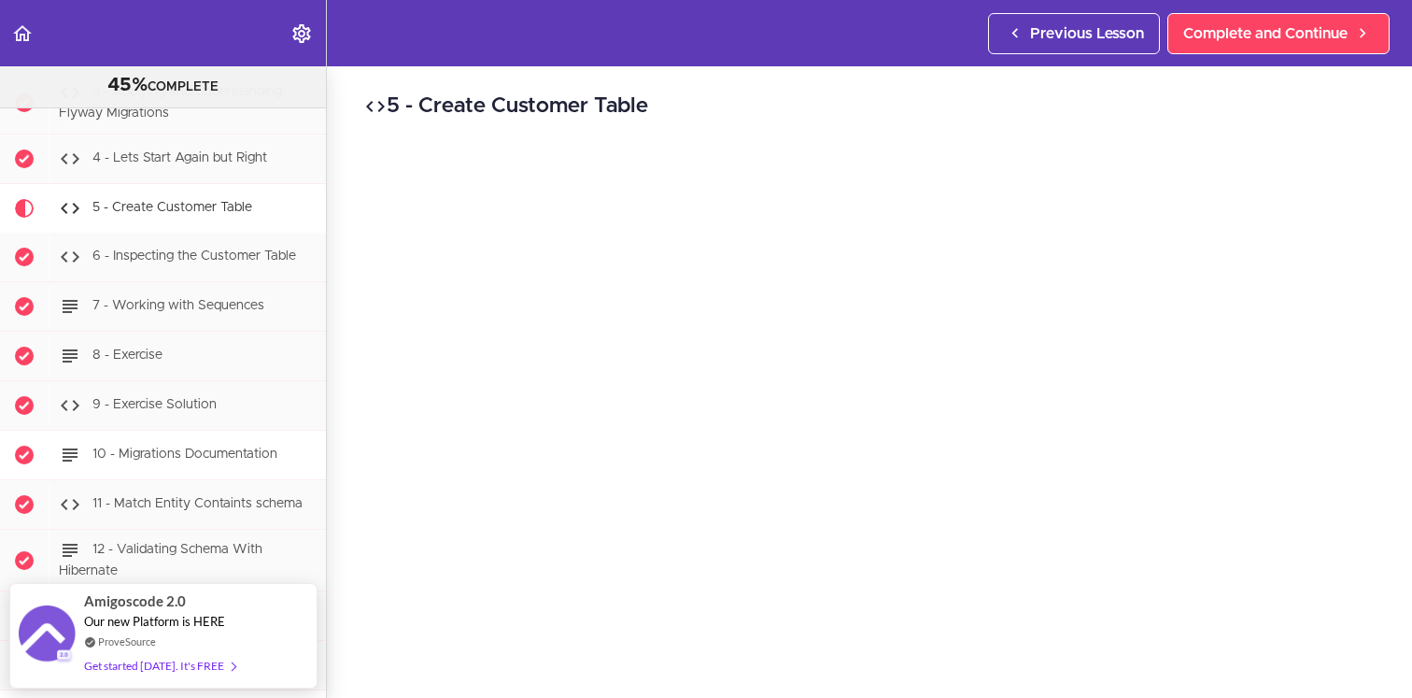
scroll to position [6841, 0]
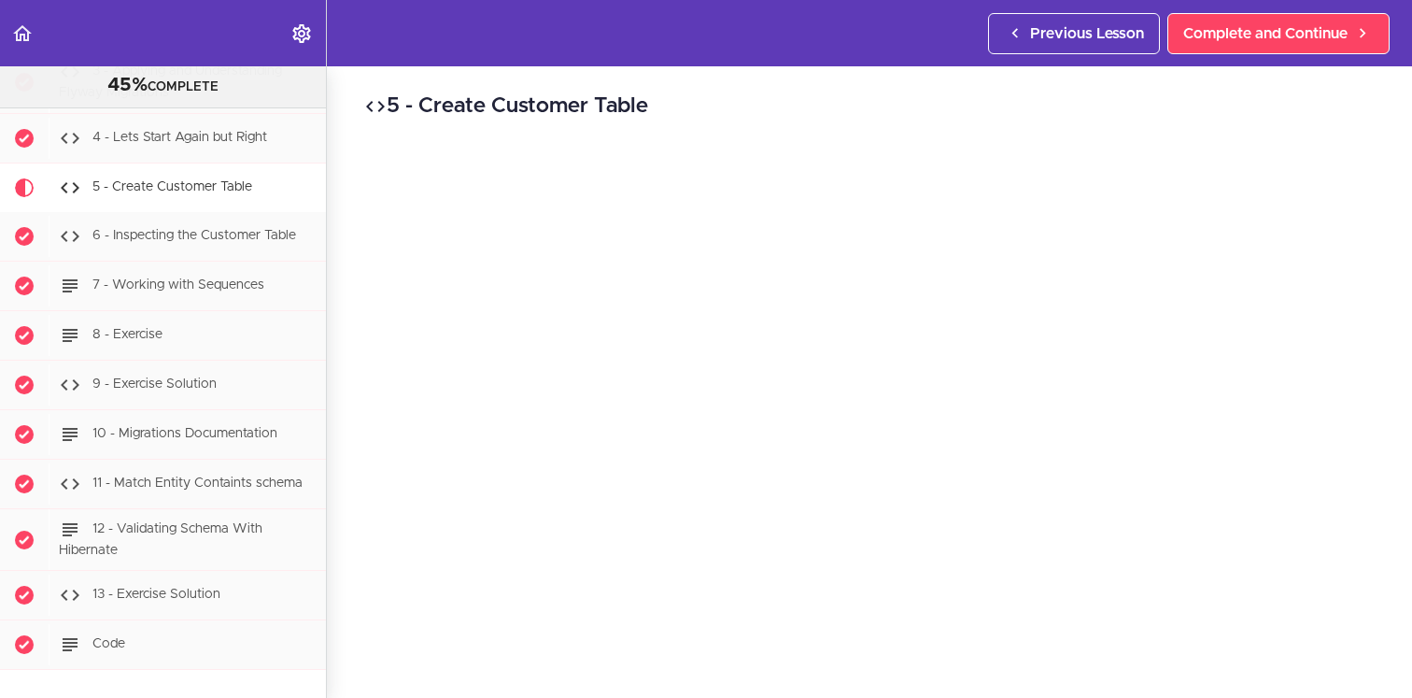
click at [350, 130] on div "5 - Create Customer Table Complete and Continue 1 - Follow us on LinkedIn 2 - S…" at bounding box center [869, 381] width 1085 height 631
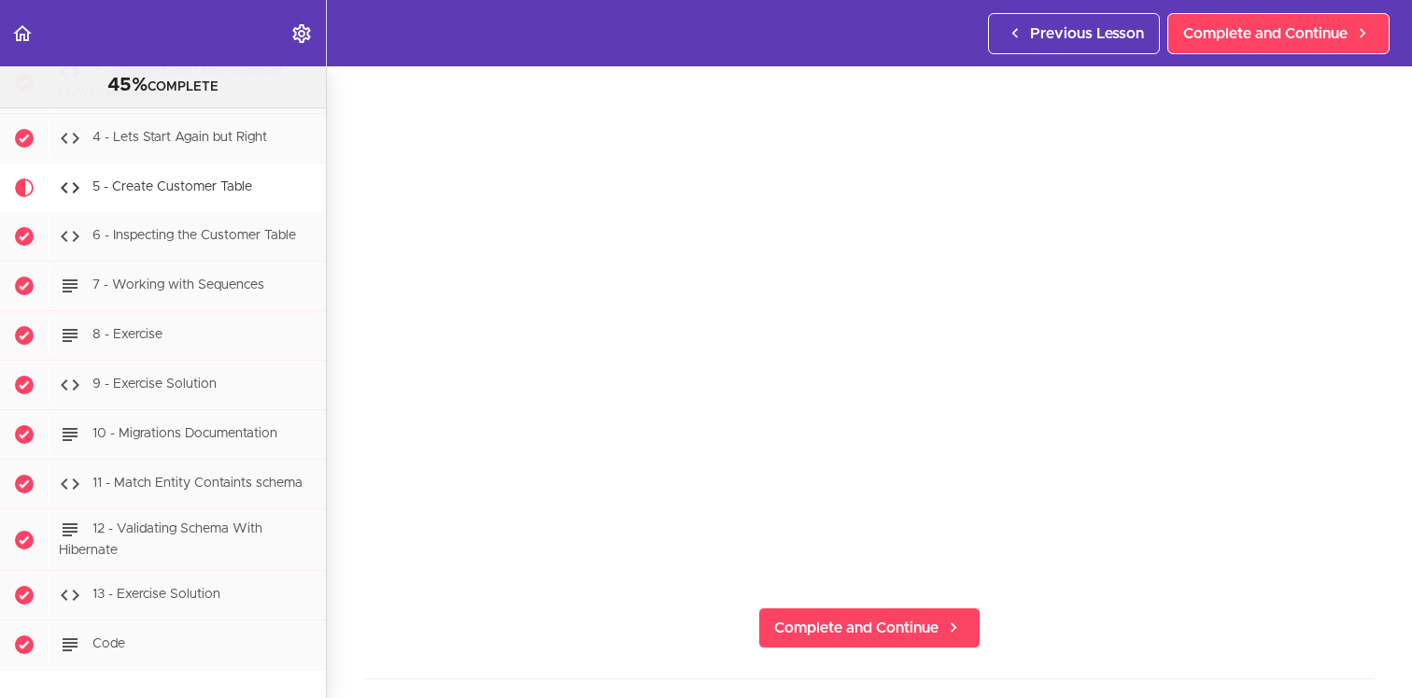
scroll to position [151, 0]
click at [343, 175] on div "5 - Create Customer Table Complete and Continue 1 - Follow us on LinkedIn 2 - S…" at bounding box center [869, 230] width 1085 height 631
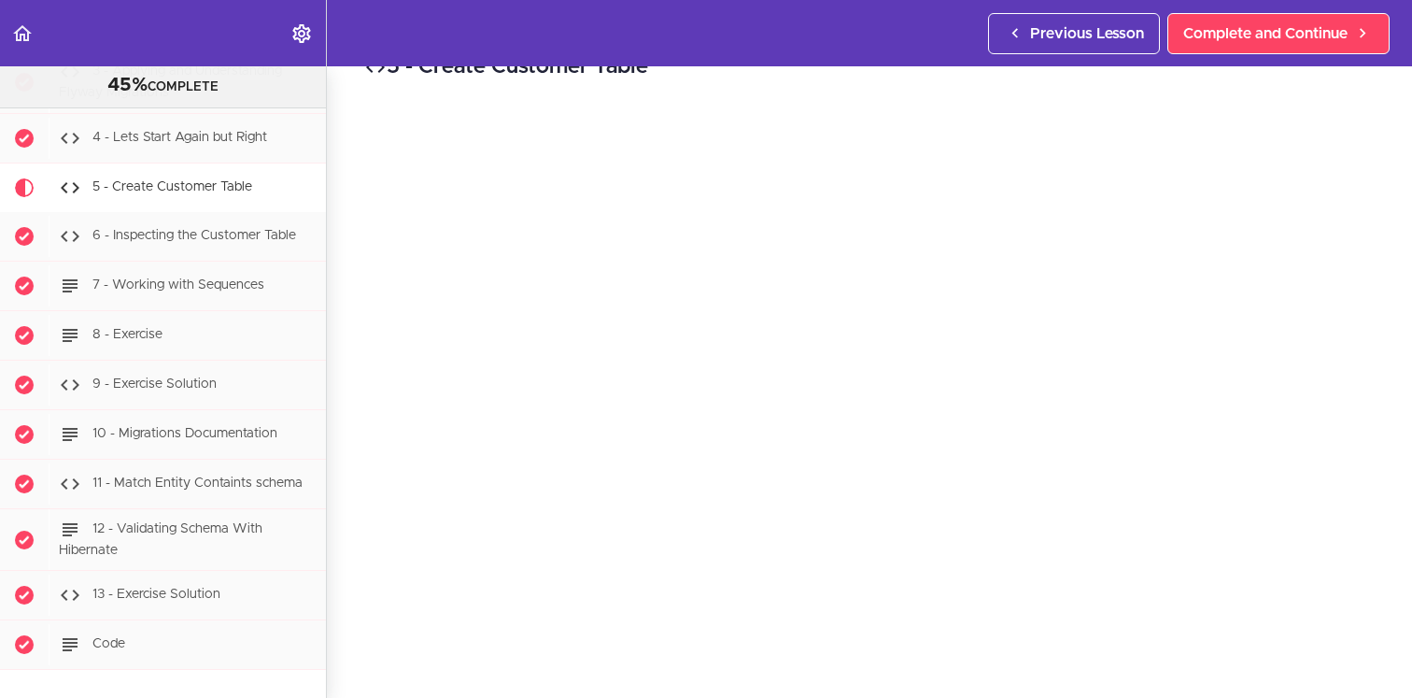
scroll to position [42, 0]
click at [347, 577] on div "5 - Create Customer Table Complete and Continue 1 - Follow us on LinkedIn 2 - S…" at bounding box center [869, 339] width 1085 height 631
click at [839, 85] on div "5 - Create Customer Table Complete and Continue 1 - Follow us on LinkedIn 2 - S…" at bounding box center [869, 339] width 1085 height 631
click at [339, 101] on div "5 - Create Customer Table Complete and Continue 1 - Follow us on LinkedIn 2 - S…" at bounding box center [869, 339] width 1085 height 631
click at [346, 288] on div "5 - Create Customer Table Complete and Continue 1 - Follow us on LinkedIn 2 - S…" at bounding box center [869, 339] width 1085 height 631
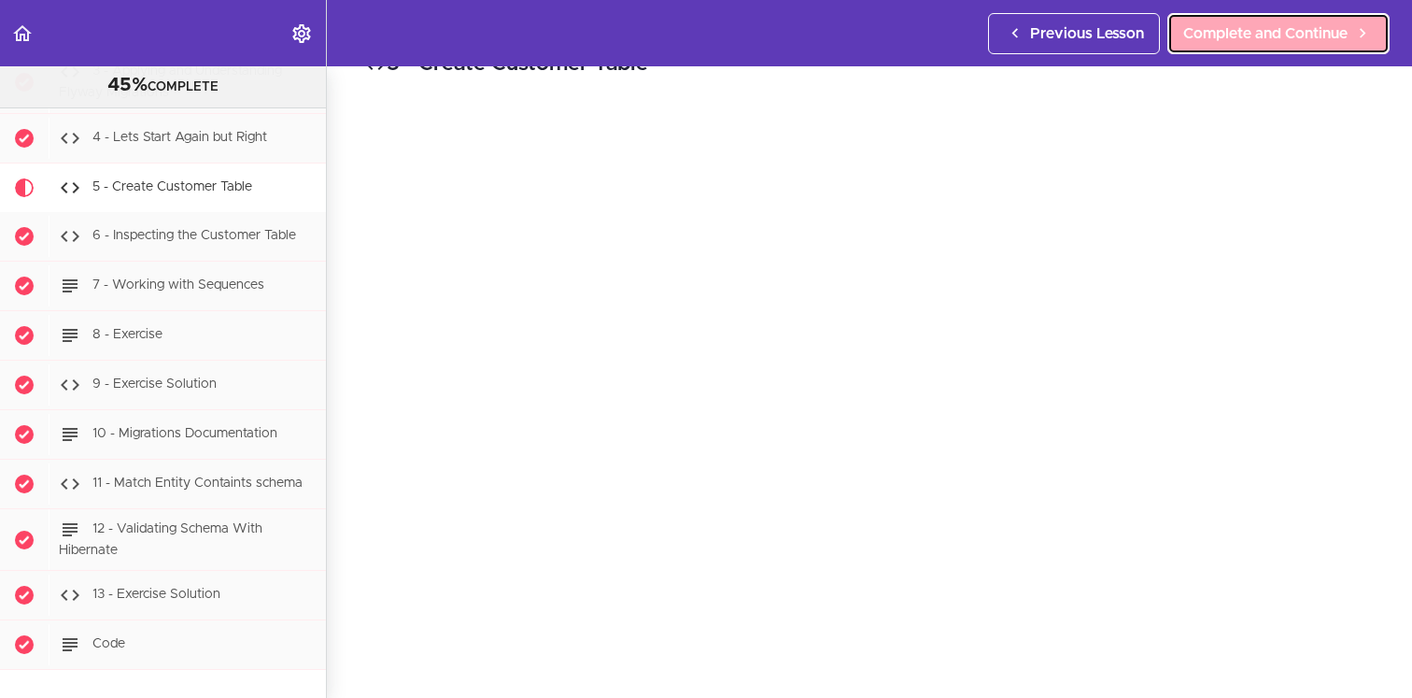
click at [1257, 46] on link "Complete and Continue" at bounding box center [1279, 33] width 222 height 41
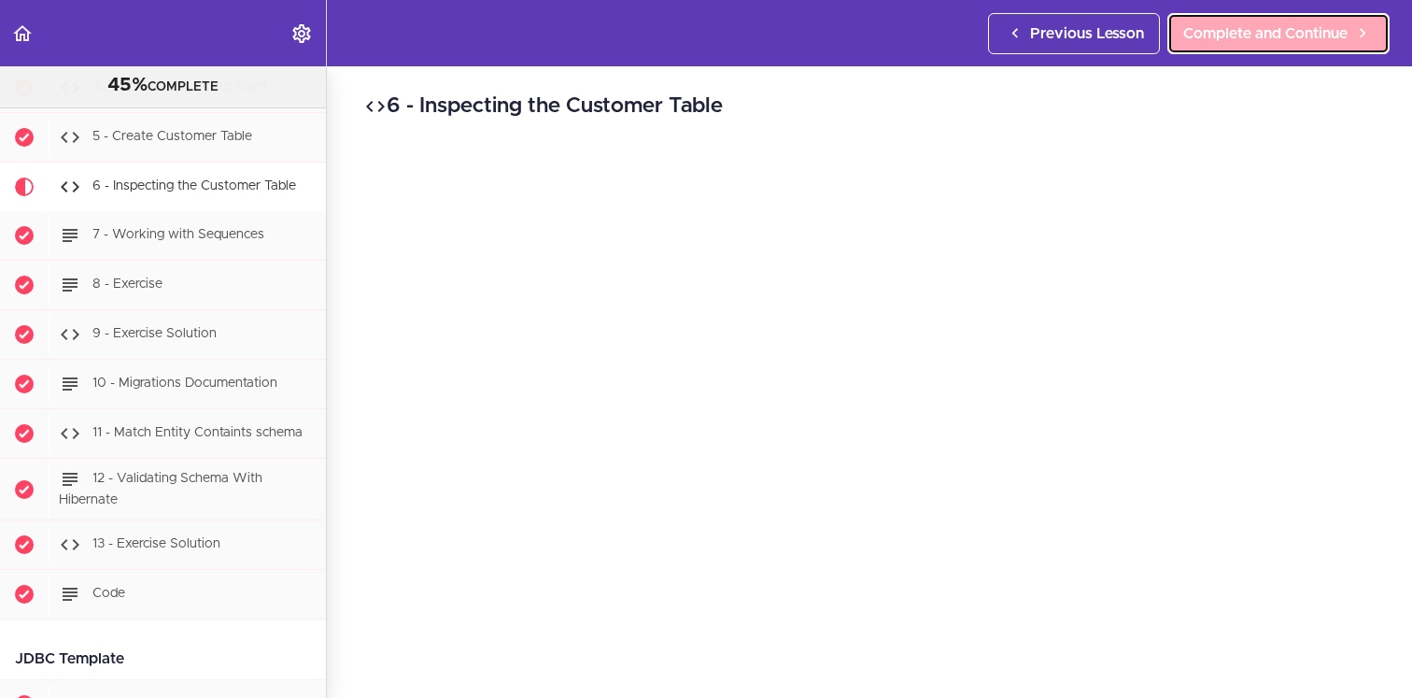
scroll to position [6914, 0]
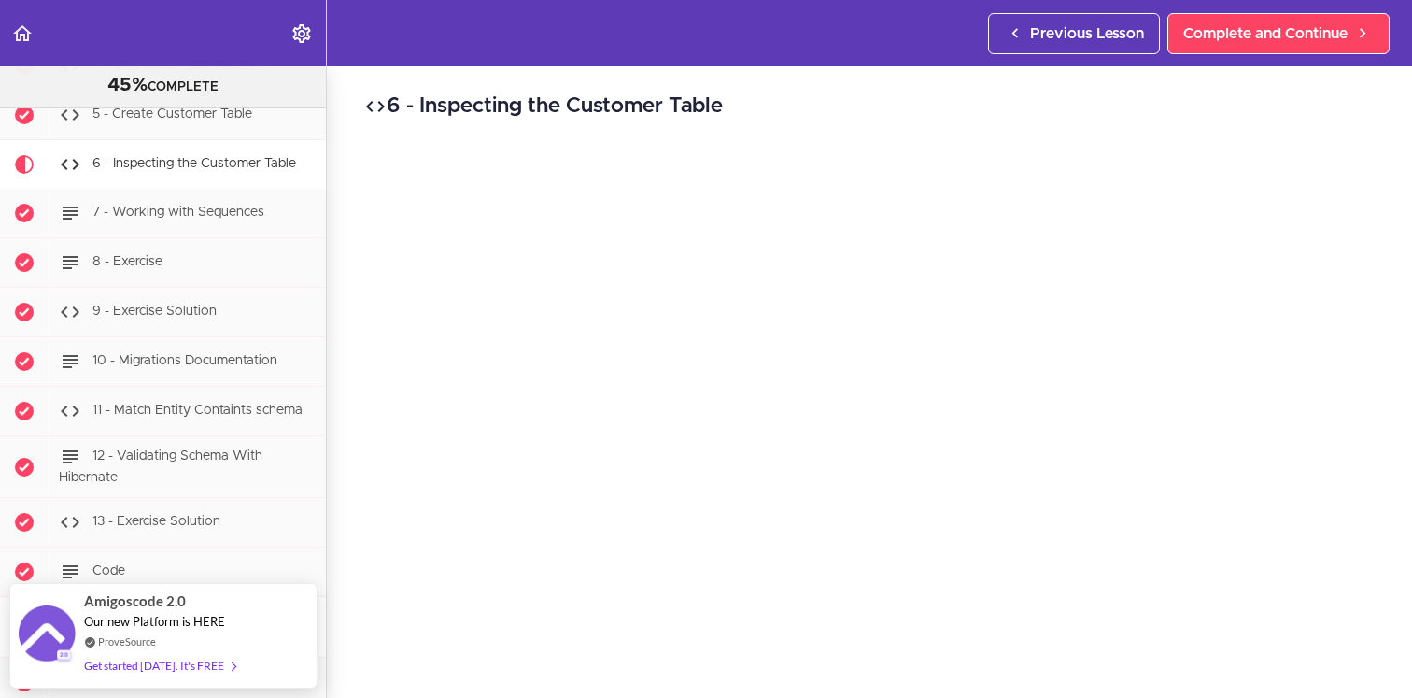
click at [338, 161] on div "6 - Inspecting the Customer Table Complete and Continue 1 - Follow us on Linked…" at bounding box center [869, 381] width 1085 height 631
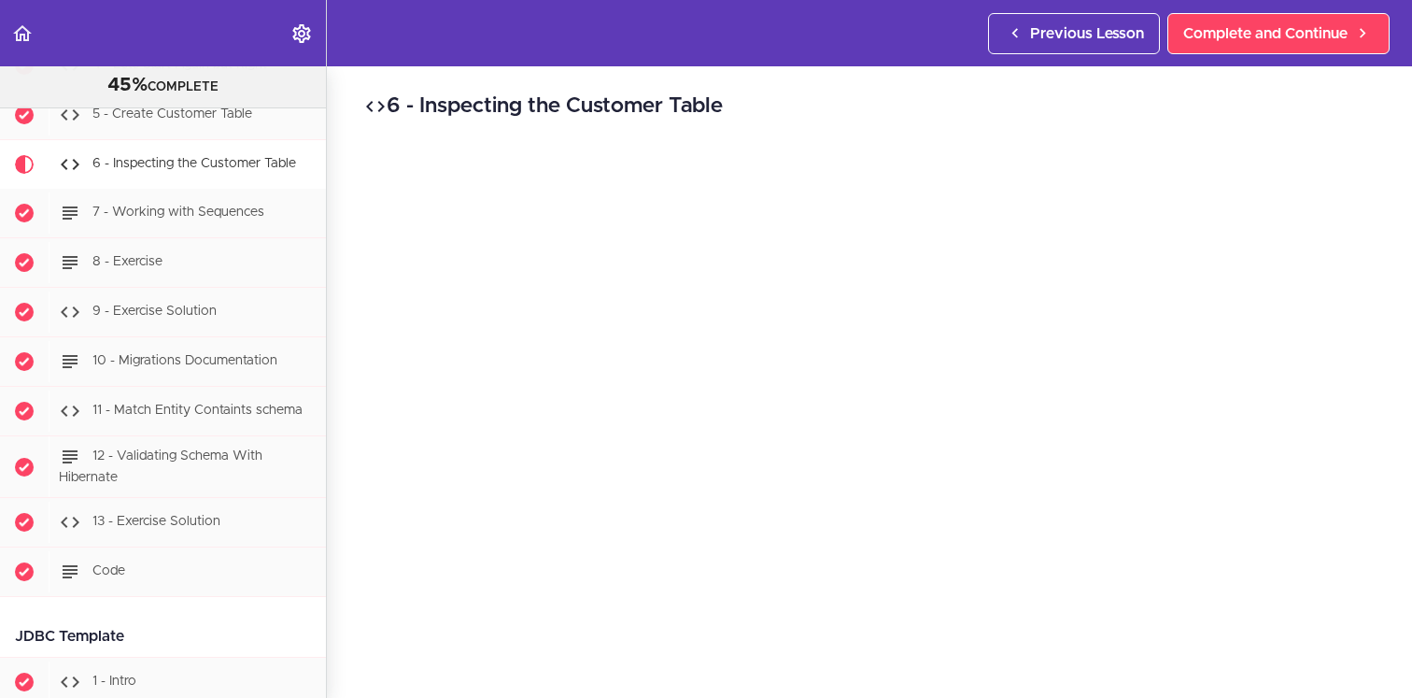
click at [340, 285] on div "6 - Inspecting the Customer Table Complete and Continue 1 - Follow us on Linked…" at bounding box center [869, 381] width 1085 height 631
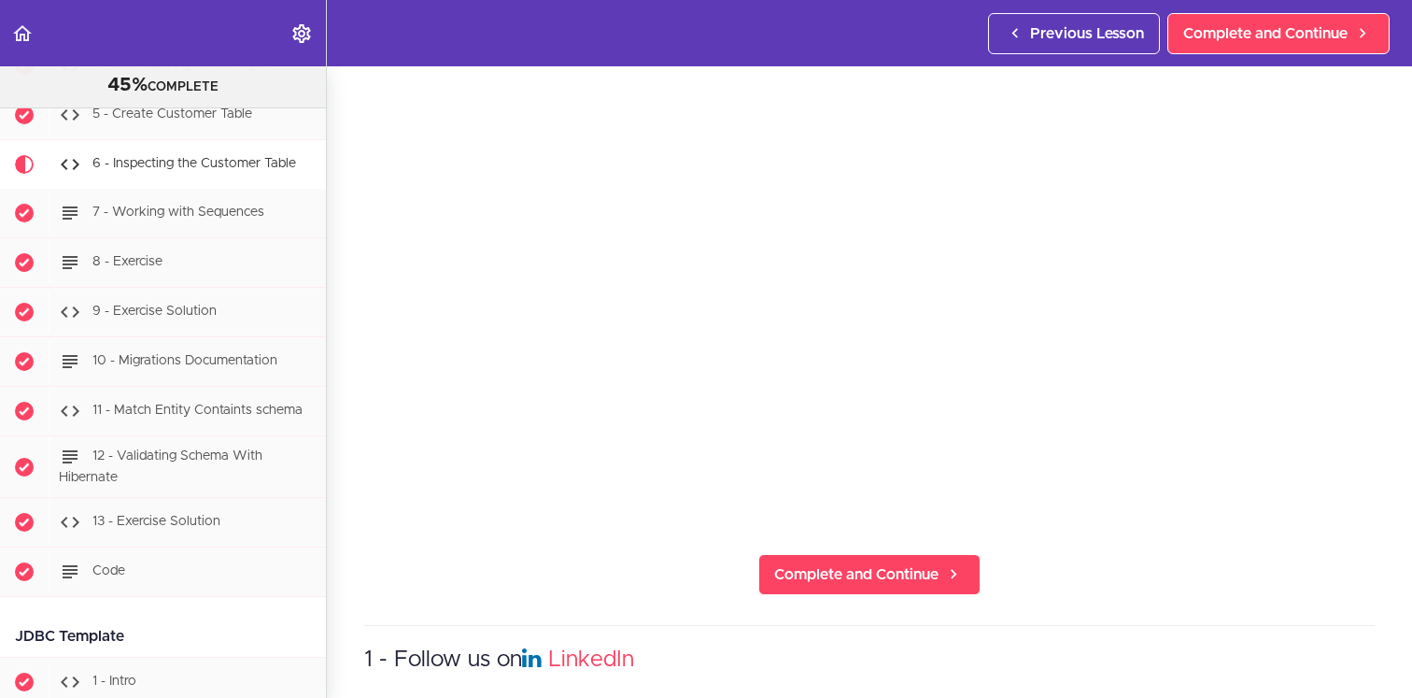
scroll to position [204, 0]
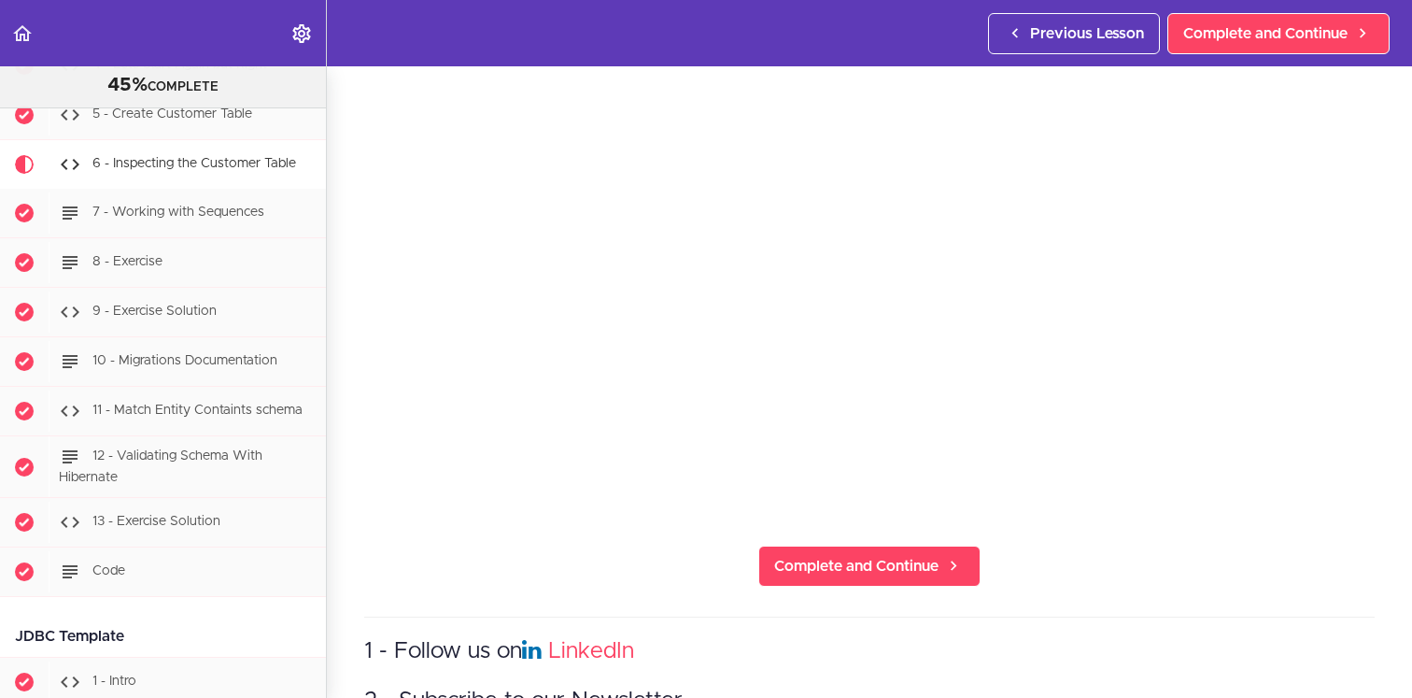
click at [354, 542] on section "PROFESSIONAL Full Stack Developer 45% COMPLETE Java Master Class 1 - Java Maste…" at bounding box center [706, 381] width 1412 height 631
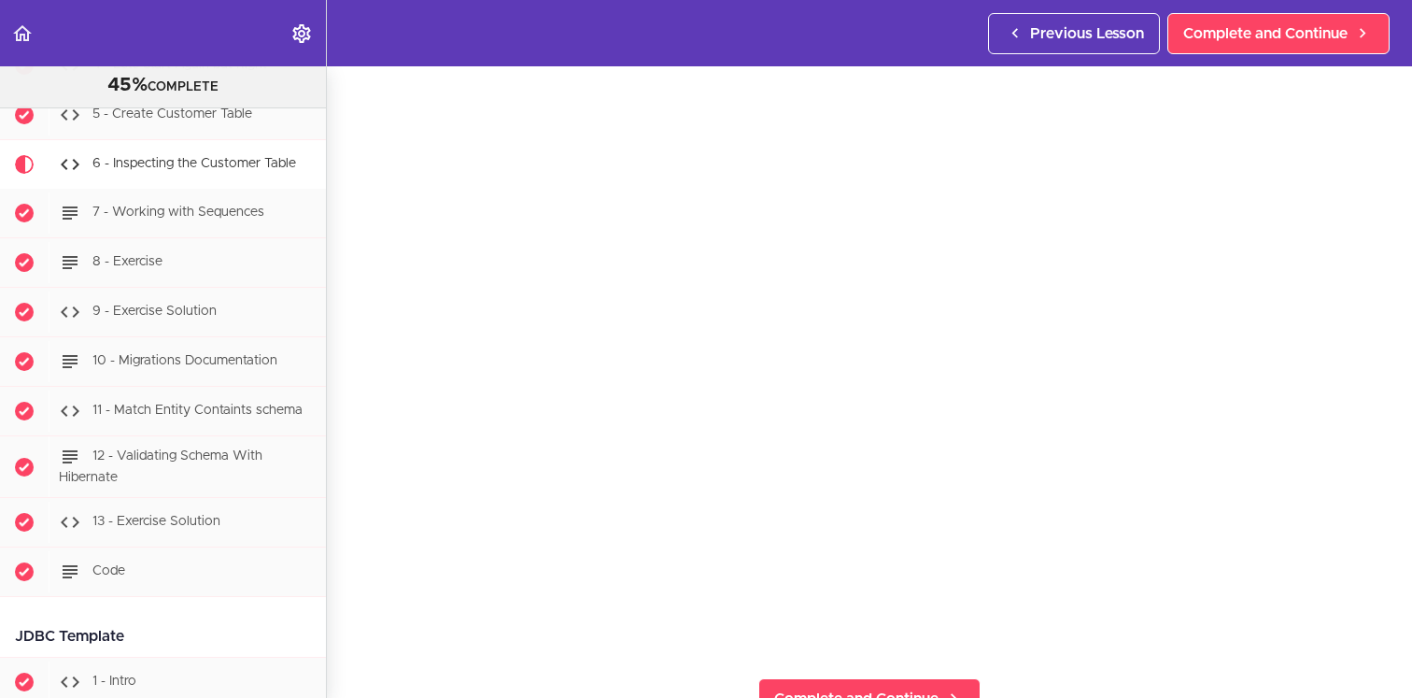
scroll to position [87, 0]
click at [349, 603] on div "6 - Inspecting the Customer Table Complete and Continue 1 - Follow us on Linked…" at bounding box center [869, 294] width 1085 height 631
click at [349, 482] on div "6 - Inspecting the Customer Table Complete and Continue 1 - Follow us on Linked…" at bounding box center [869, 294] width 1085 height 631
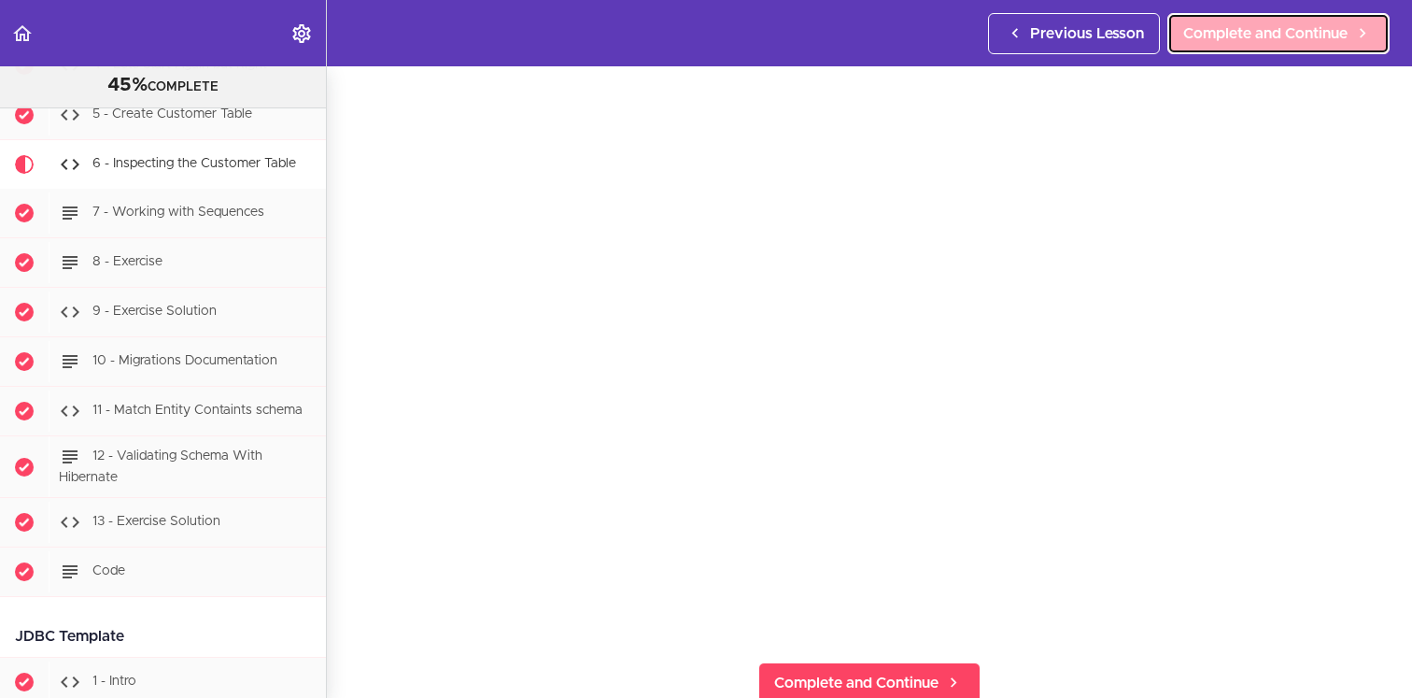
click at [1279, 28] on span "Complete and Continue" at bounding box center [1265, 33] width 164 height 22
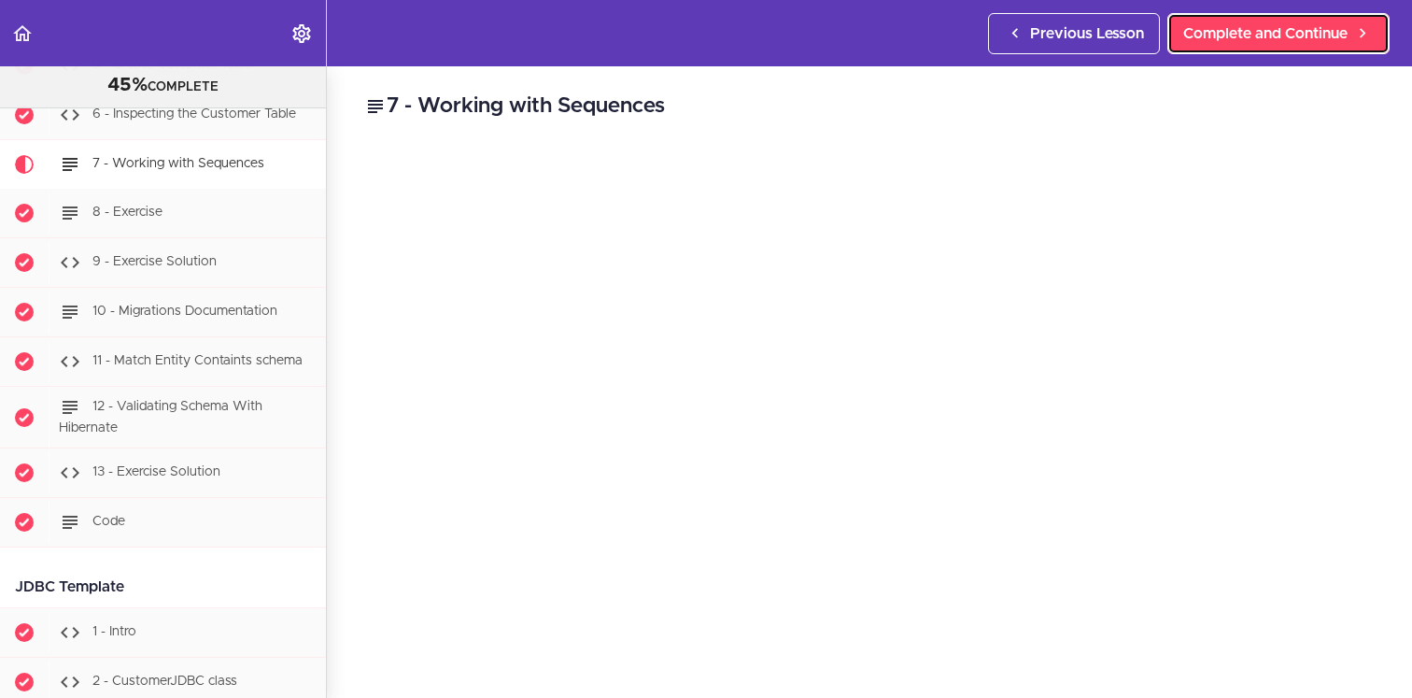
scroll to position [60, 0]
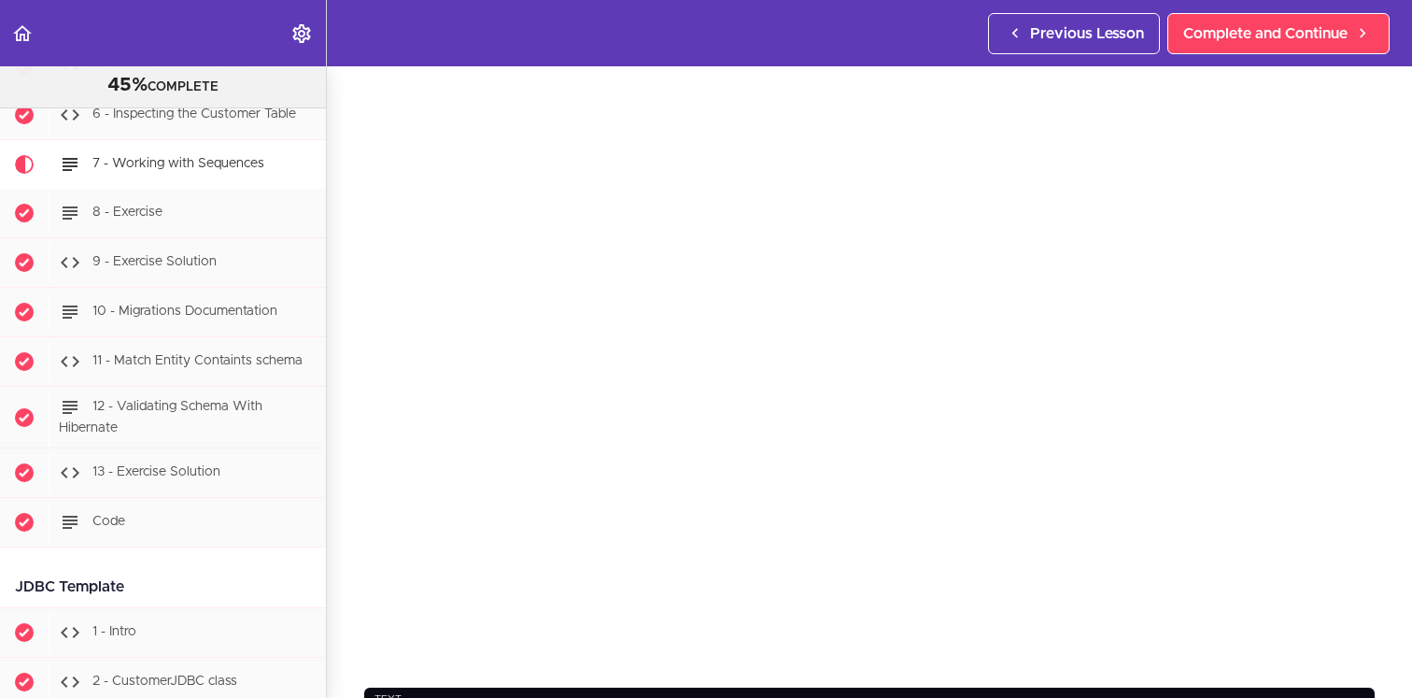
click at [351, 459] on div "7 - Working with Sequences text Complete and Continue 1 - Follow us on LinkedIn…" at bounding box center [869, 322] width 1085 height 631
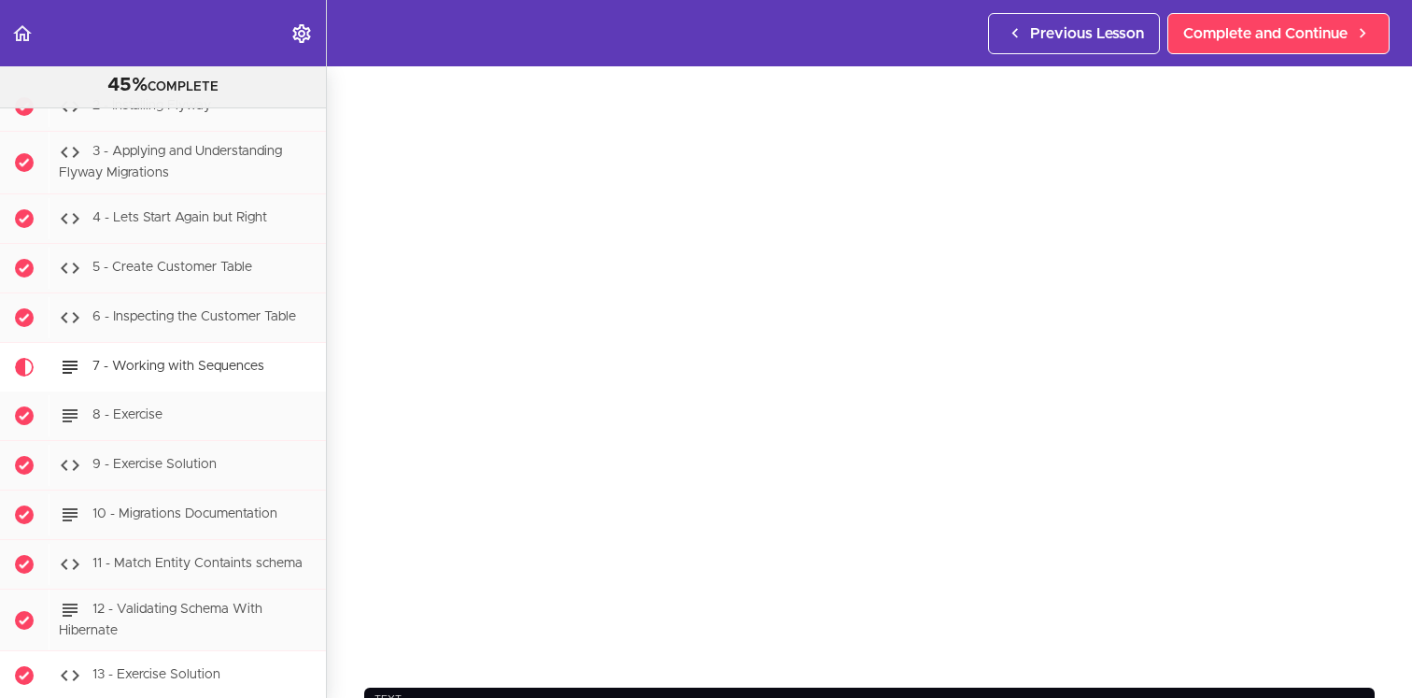
scroll to position [6750, 0]
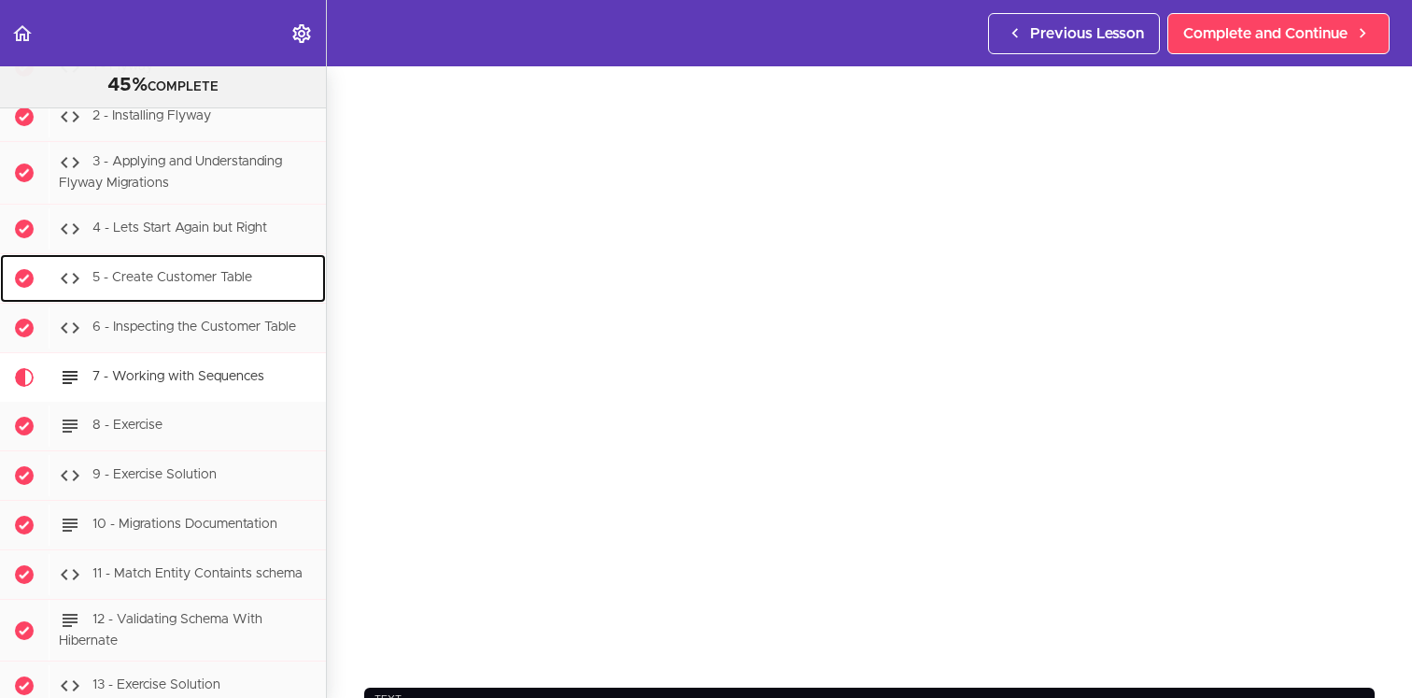
click at [225, 275] on span "5 - Create Customer Table" at bounding box center [172, 277] width 160 height 13
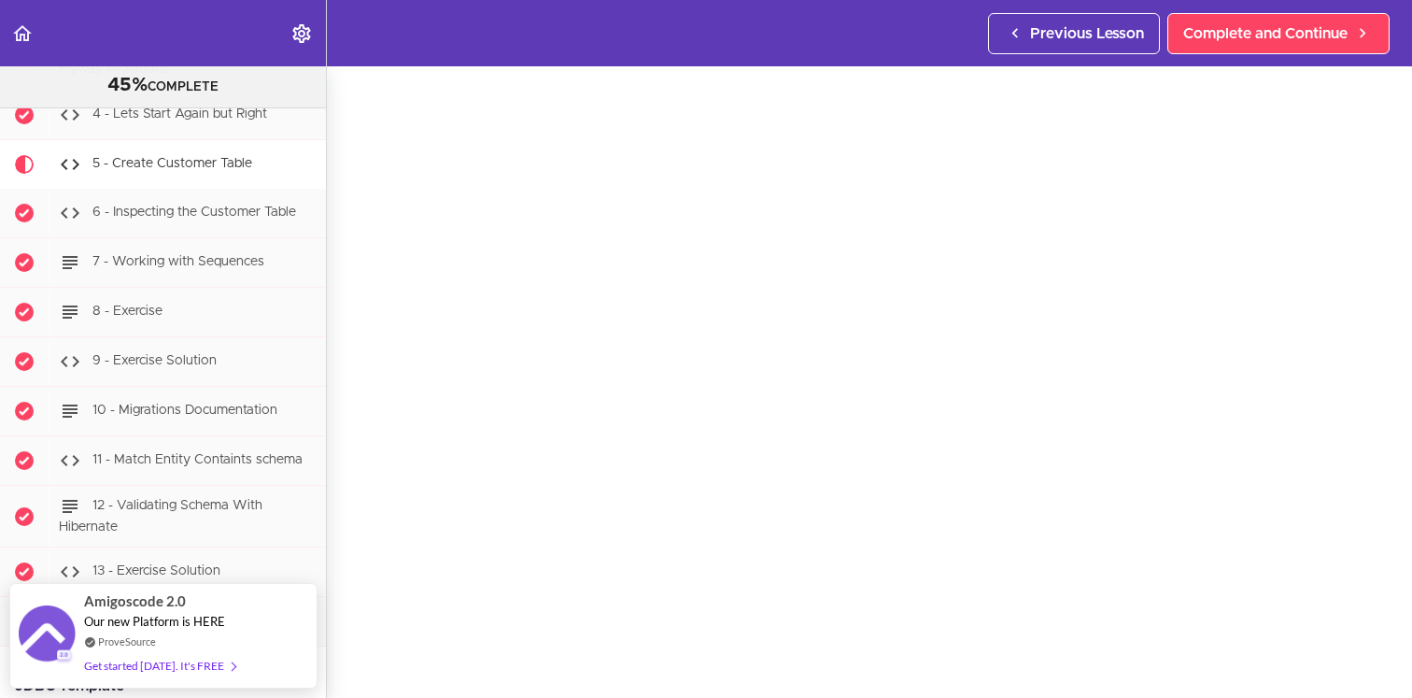
scroll to position [51, 0]
click at [360, 529] on div "5 - Create Customer Table Complete and Continue 1 - Follow us on LinkedIn 2 - S…" at bounding box center [869, 330] width 1085 height 631
